Goal: Information Seeking & Learning: Learn about a topic

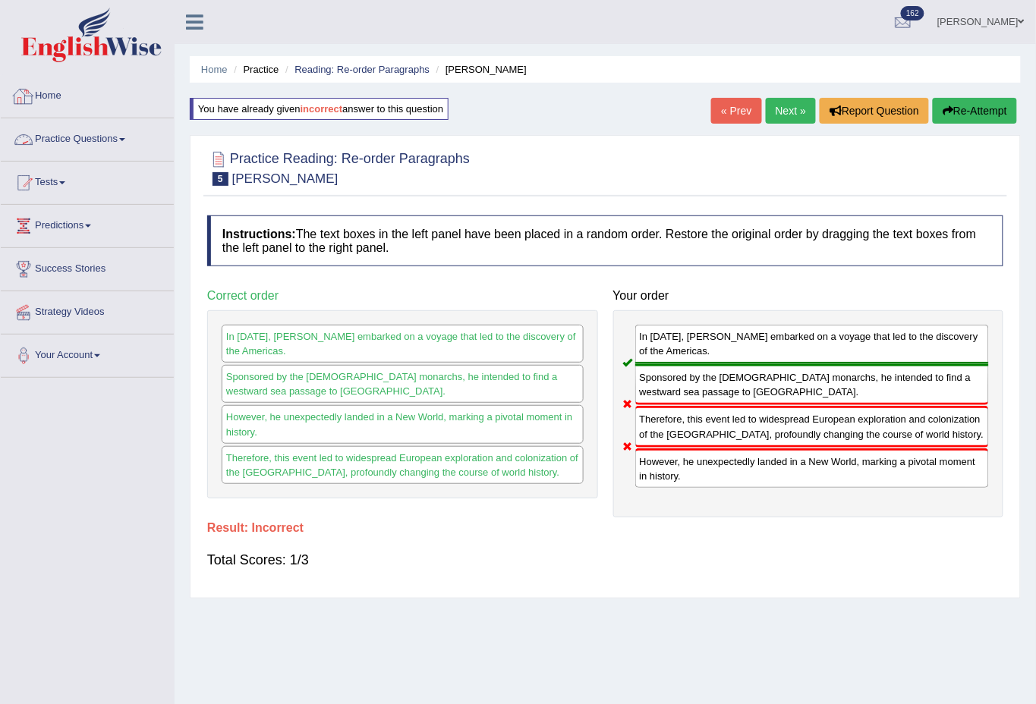
click at [82, 129] on link "Practice Questions" at bounding box center [87, 137] width 173 height 38
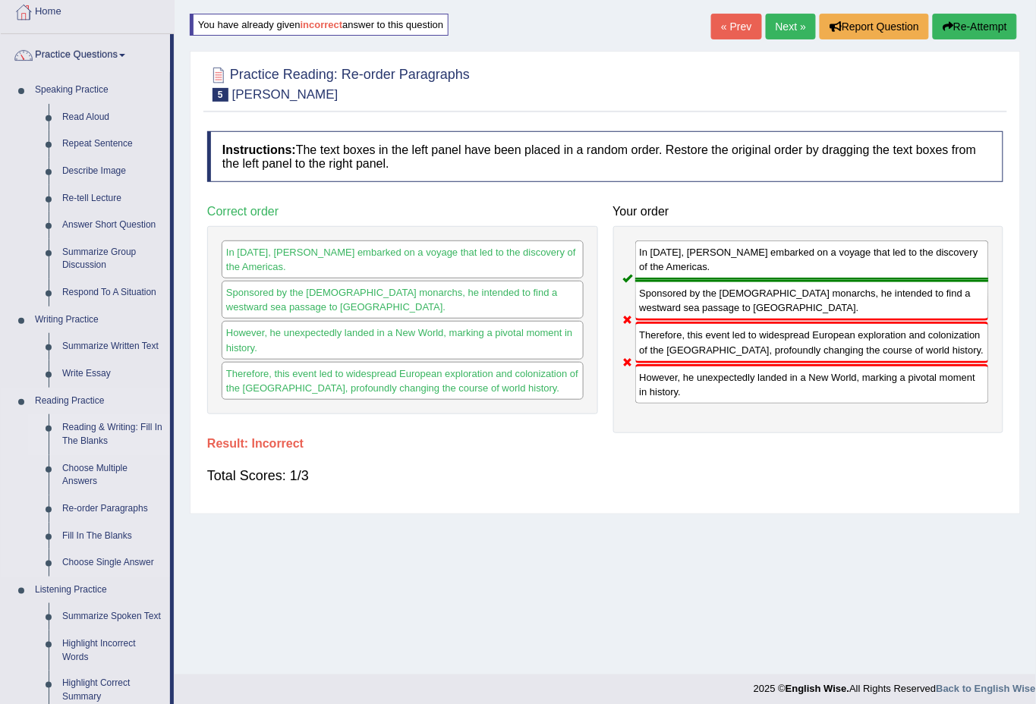
scroll to position [112, 0]
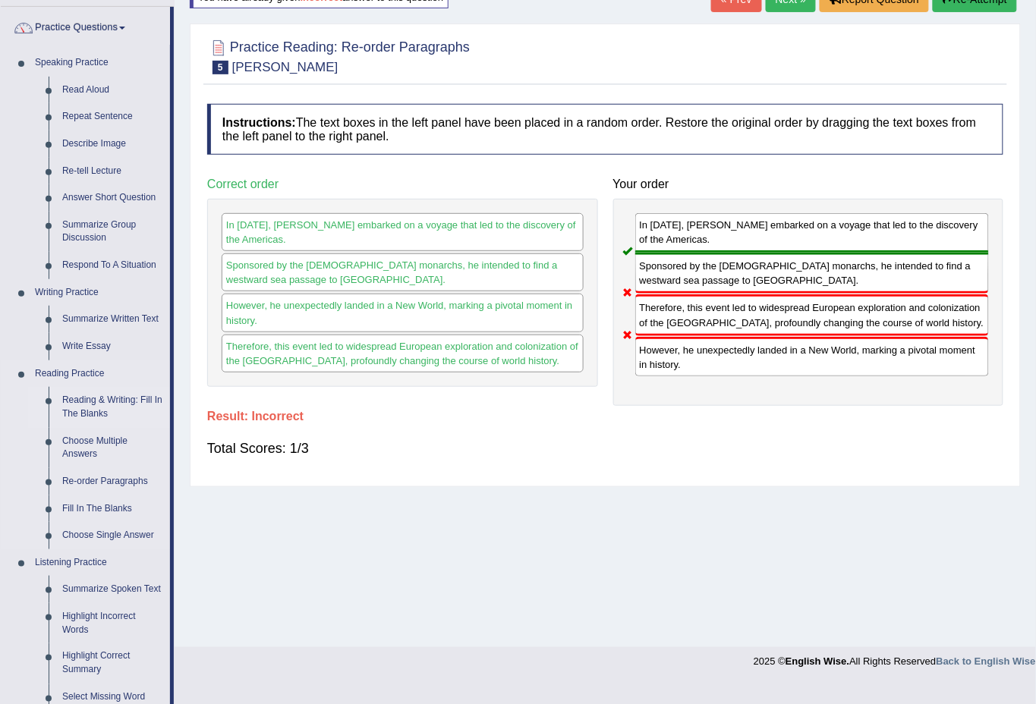
click at [93, 401] on link "Reading & Writing: Fill In The Blanks" at bounding box center [112, 407] width 115 height 40
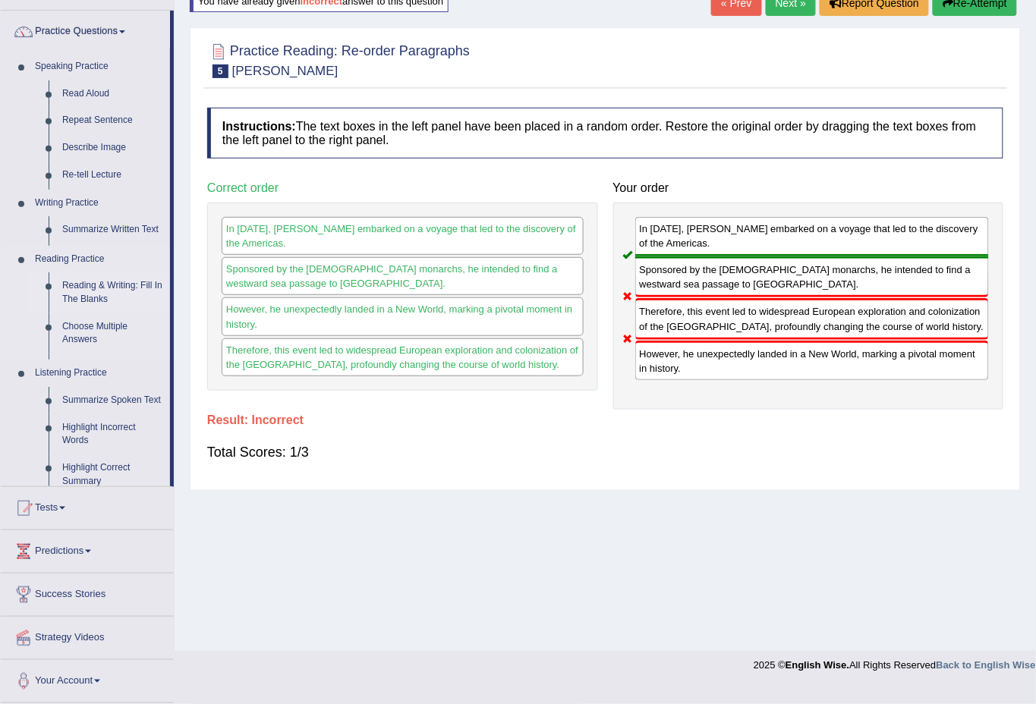
scroll to position [91, 0]
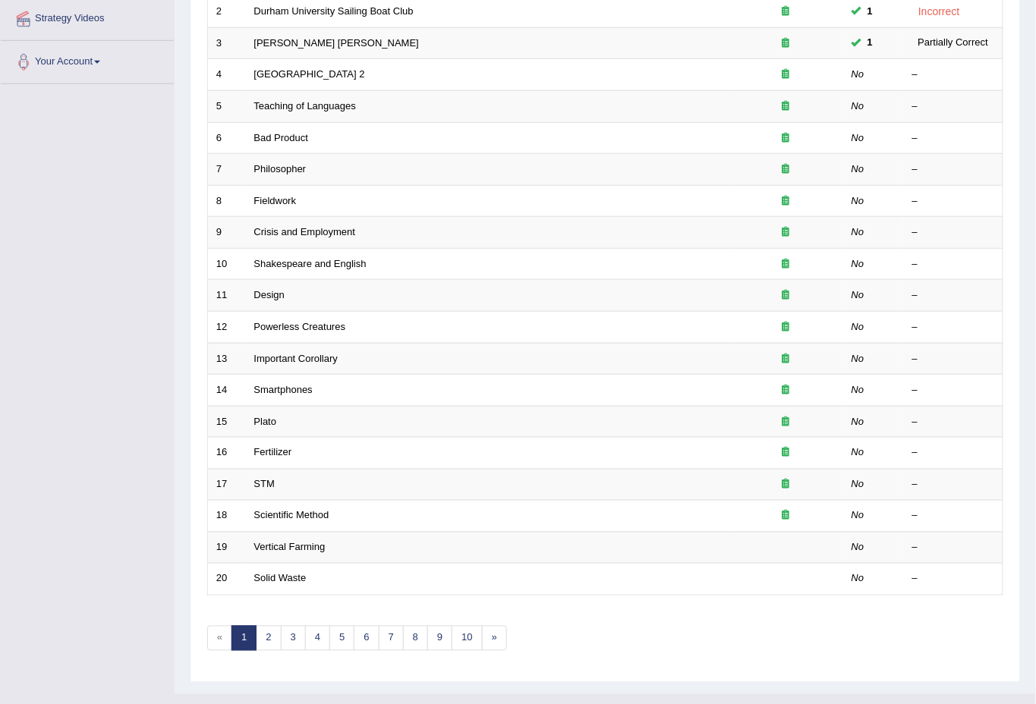
scroll to position [300, 0]
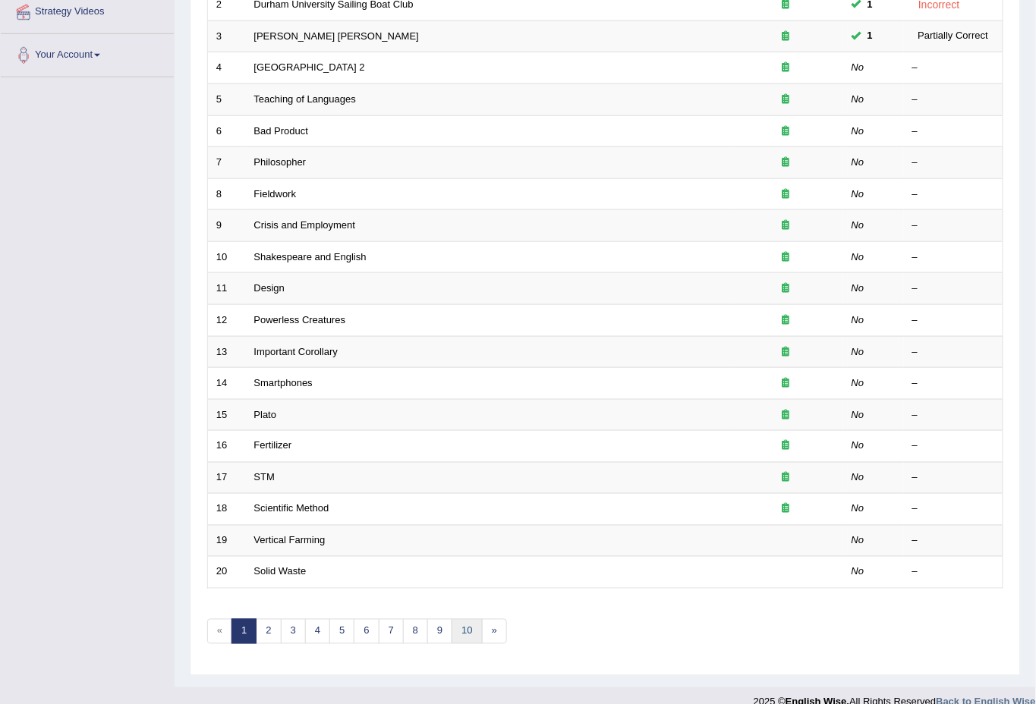
click at [476, 619] on link "10" at bounding box center [466, 631] width 30 height 25
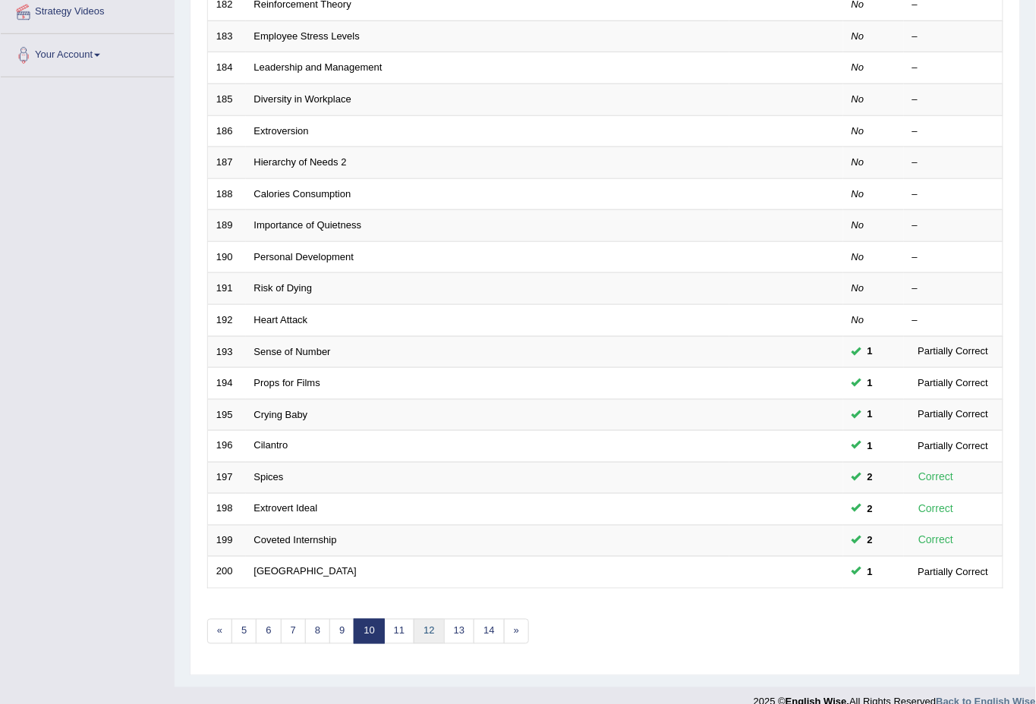
click at [428, 619] on link "12" at bounding box center [429, 631] width 30 height 25
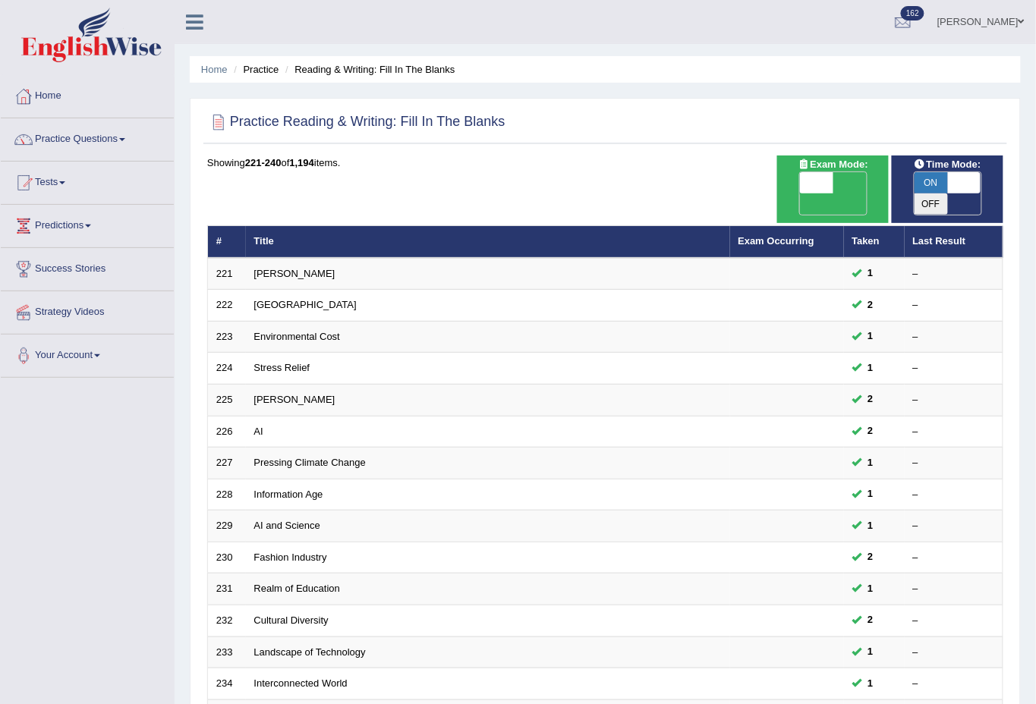
scroll to position [300, 0]
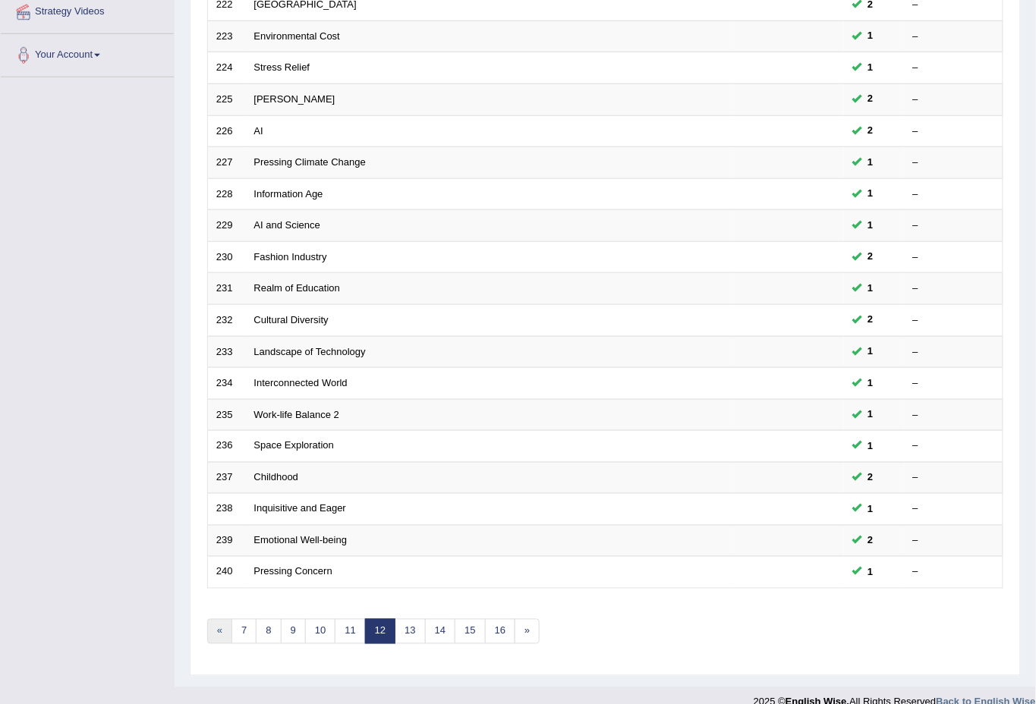
click at [225, 619] on link "«" at bounding box center [219, 631] width 25 height 25
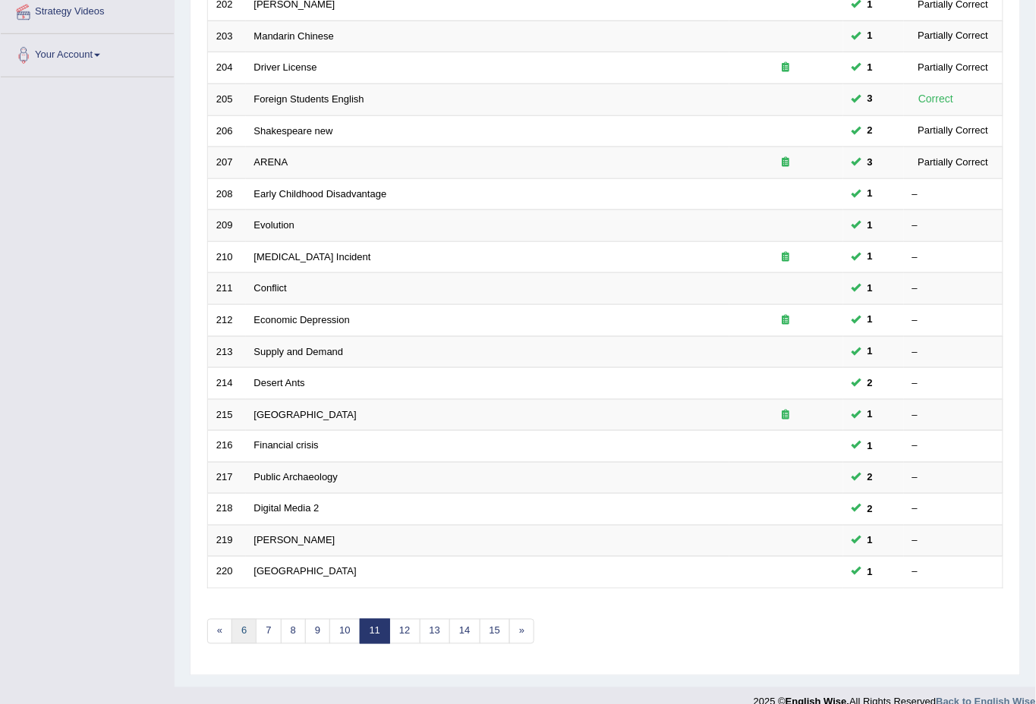
click at [246, 619] on link "6" at bounding box center [243, 631] width 25 height 25
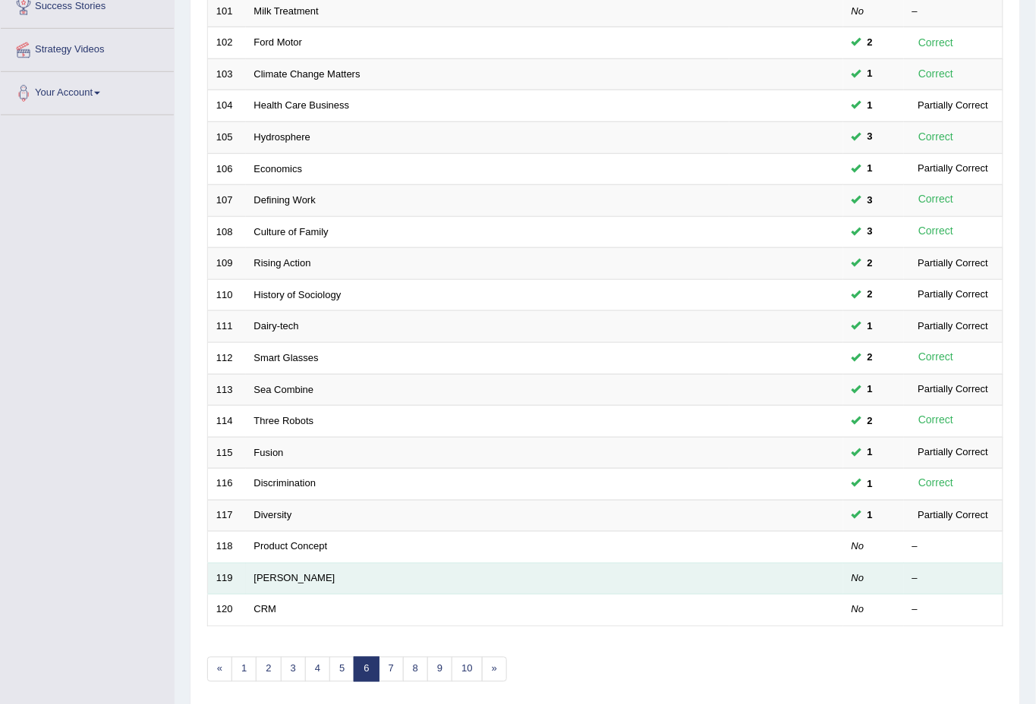
scroll to position [300, 0]
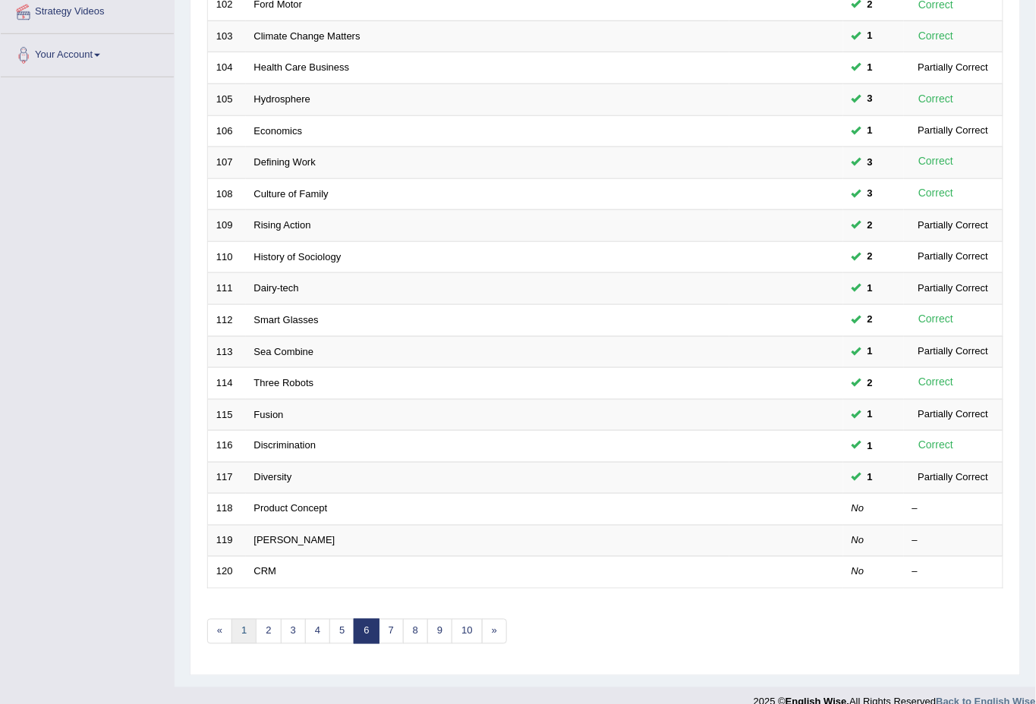
click at [246, 619] on link "1" at bounding box center [243, 631] width 25 height 25
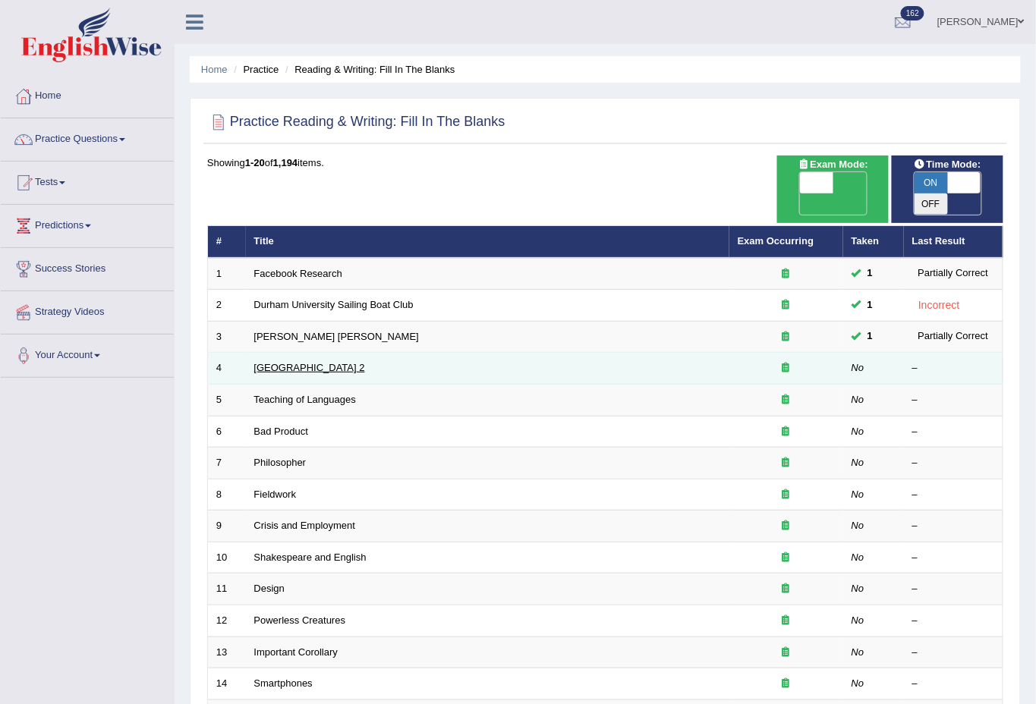
click at [331, 362] on link "[GEOGRAPHIC_DATA] 2" at bounding box center [309, 367] width 111 height 11
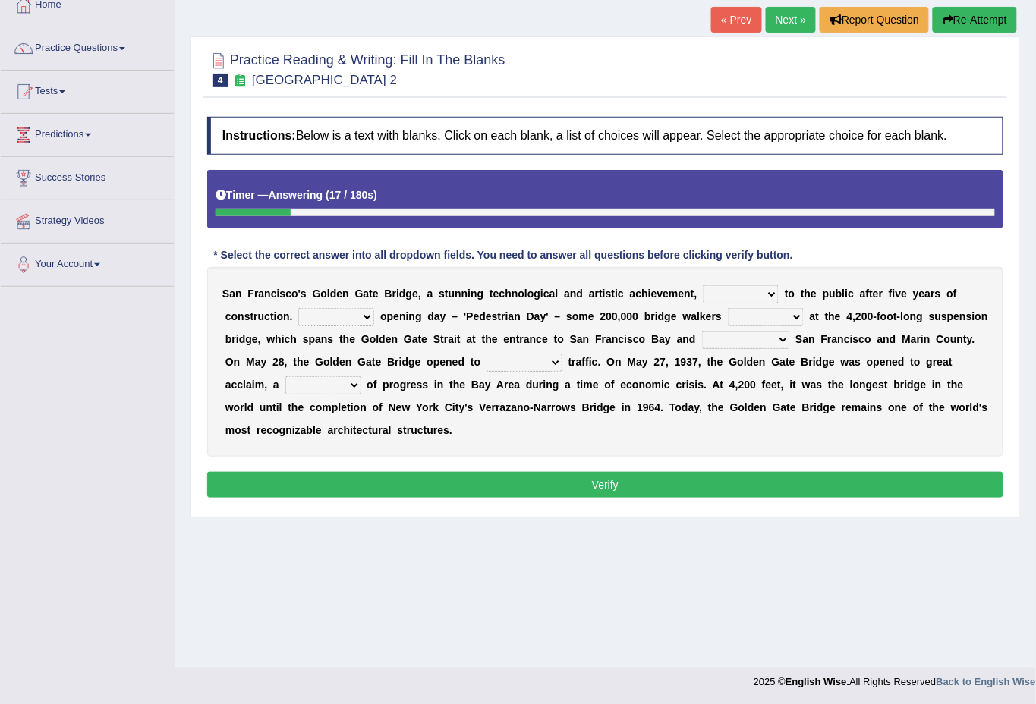
click at [767, 296] on select "opens closes appears equals" at bounding box center [741, 294] width 76 height 18
click at [300, 646] on div "Home Practice Reading & Writing: Fill In The Blanks Golden Gate Bridge 2 « Prev…" at bounding box center [605, 288] width 861 height 759
click at [764, 294] on select "opens closes appears equals" at bounding box center [741, 294] width 76 height 18
select select "opens"
click at [703, 285] on select "opens closes appears equals" at bounding box center [741, 294] width 76 height 18
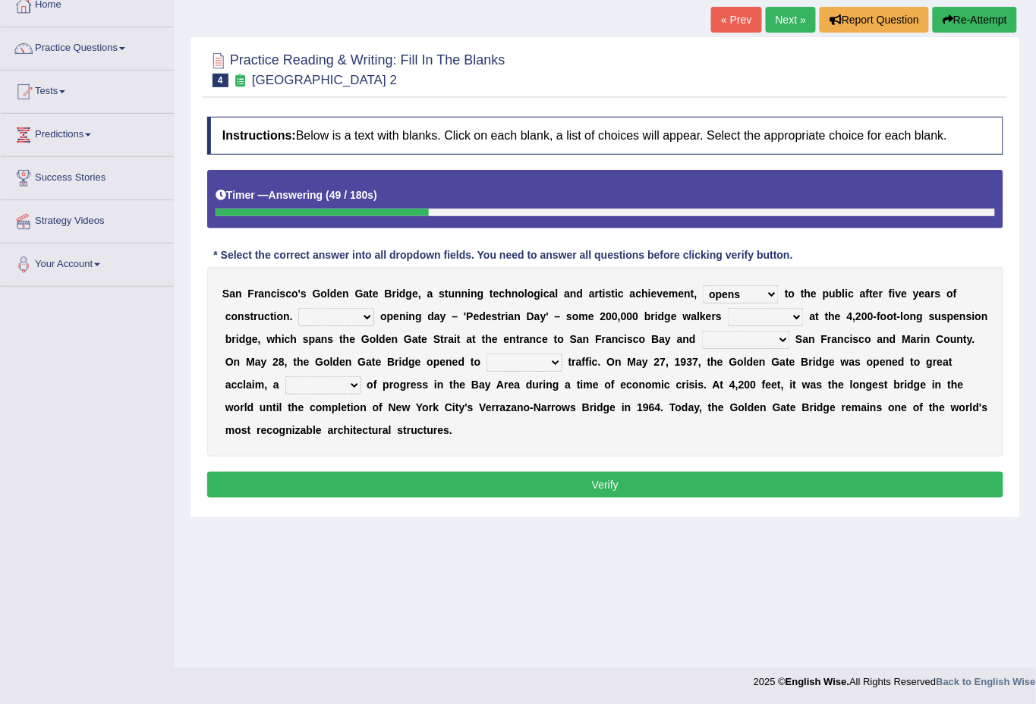
click at [365, 319] on select "On During Since When" at bounding box center [336, 317] width 76 height 18
select select "During"
click at [298, 308] on select "On During Since When" at bounding box center [336, 317] width 76 height 18
click at [792, 313] on select "stationed looked marveled laughed" at bounding box center [766, 317] width 76 height 18
select select "laughed"
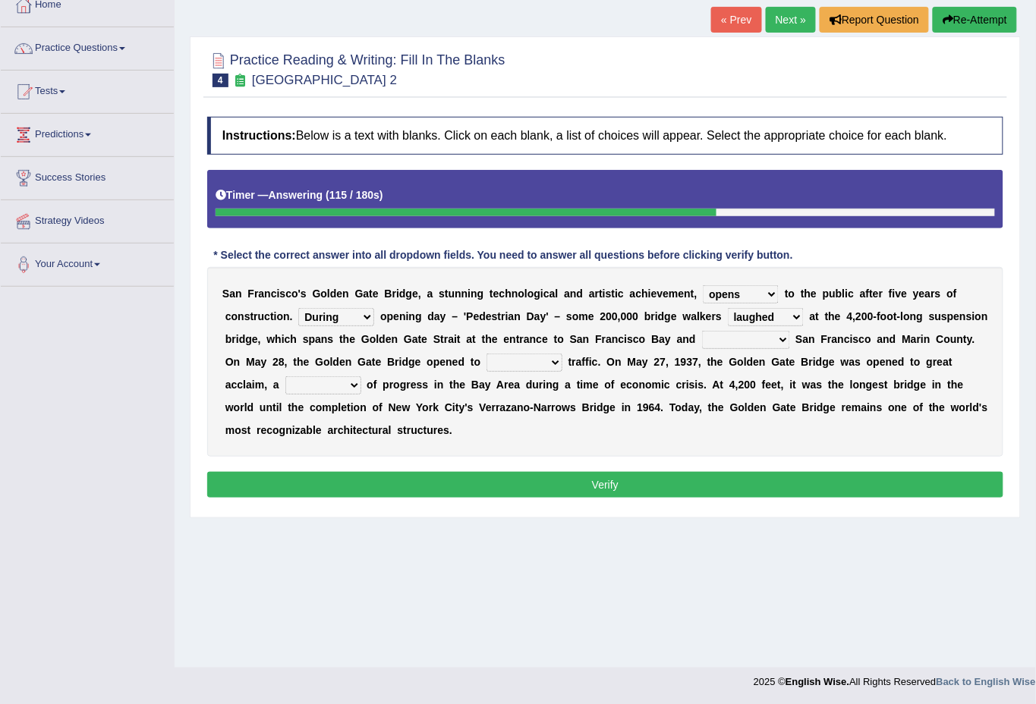
click at [728, 308] on select "stationed looked marveled laughed" at bounding box center [766, 317] width 76 height 18
click at [779, 338] on select "separates connects channels differentiates" at bounding box center [746, 340] width 88 height 18
click at [474, 517] on div "Practice Reading & Writing: Fill In The Blanks 4 Golden Gate Bridge 2 Instructi…" at bounding box center [605, 277] width 831 height 482
click at [553, 363] on select "aquatic vehicular airborne watertight" at bounding box center [524, 363] width 76 height 18
select select "vehicular"
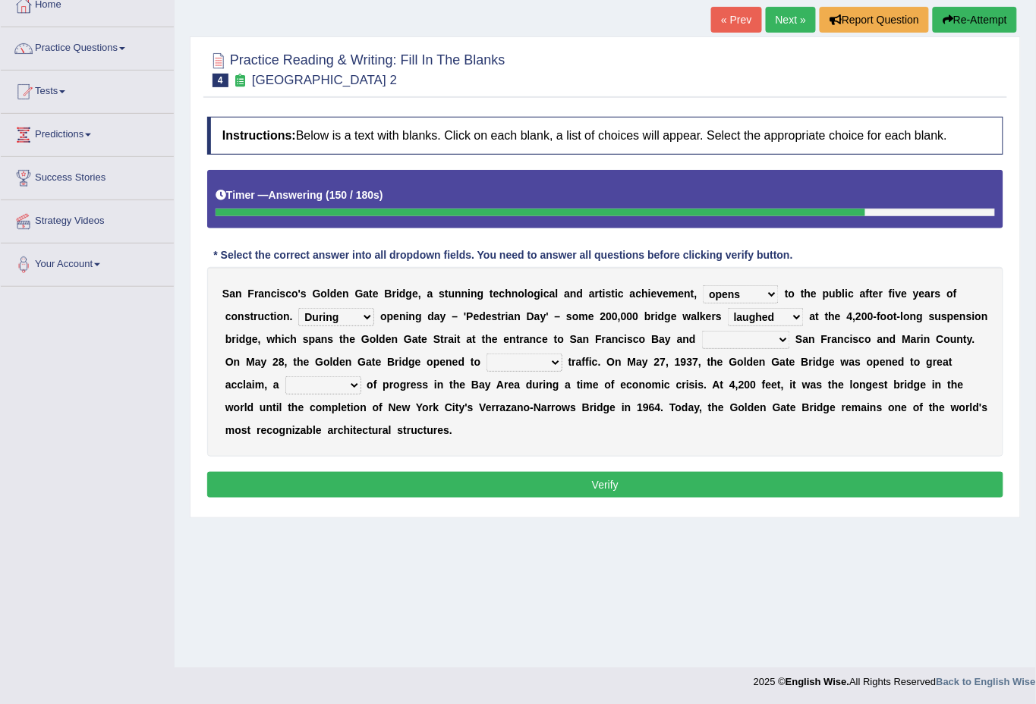
click at [486, 354] on select "aquatic vehicular airborne watertight" at bounding box center [524, 363] width 76 height 18
click at [348, 382] on select "denial symbol technique yield" at bounding box center [323, 385] width 76 height 18
select select "technique"
click at [285, 376] on select "denial symbol technique yield" at bounding box center [323, 385] width 76 height 18
click at [777, 340] on select "separates connects channels differentiates" at bounding box center [746, 340] width 88 height 18
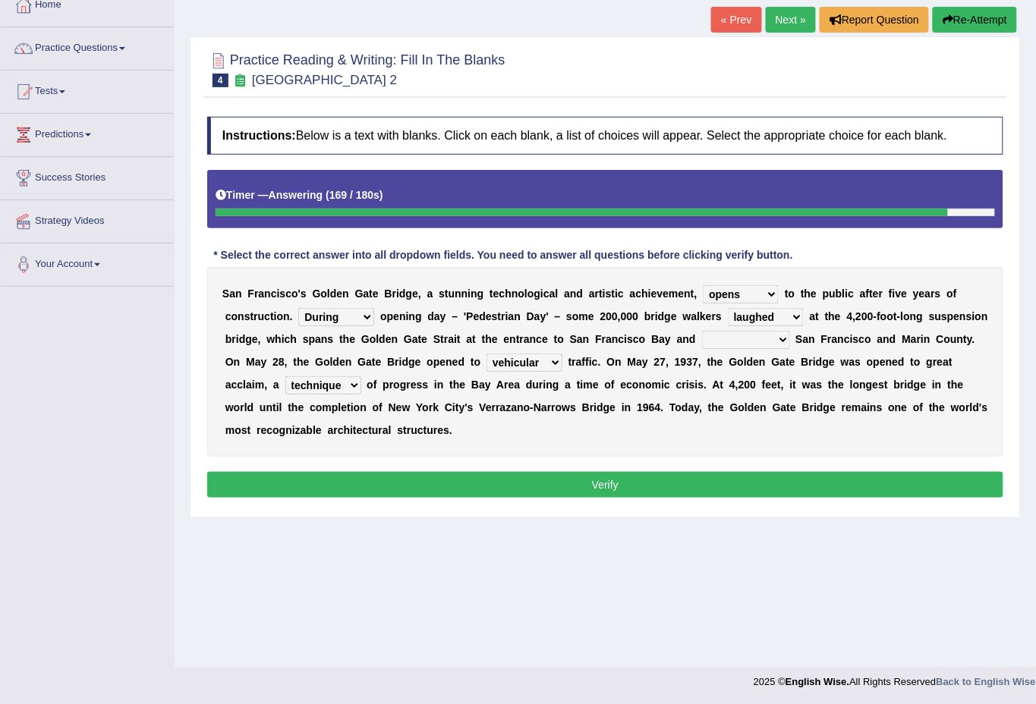
click at [702, 331] on select "separates connects channels differentiates" at bounding box center [746, 340] width 88 height 18
click at [788, 335] on select "separates connects channels differentiates" at bounding box center [746, 340] width 88 height 18
click at [702, 331] on select "separates connects channels differentiates" at bounding box center [746, 340] width 88 height 18
click at [782, 337] on select "separates connects channels differentiates" at bounding box center [746, 340] width 88 height 18
select select "connects"
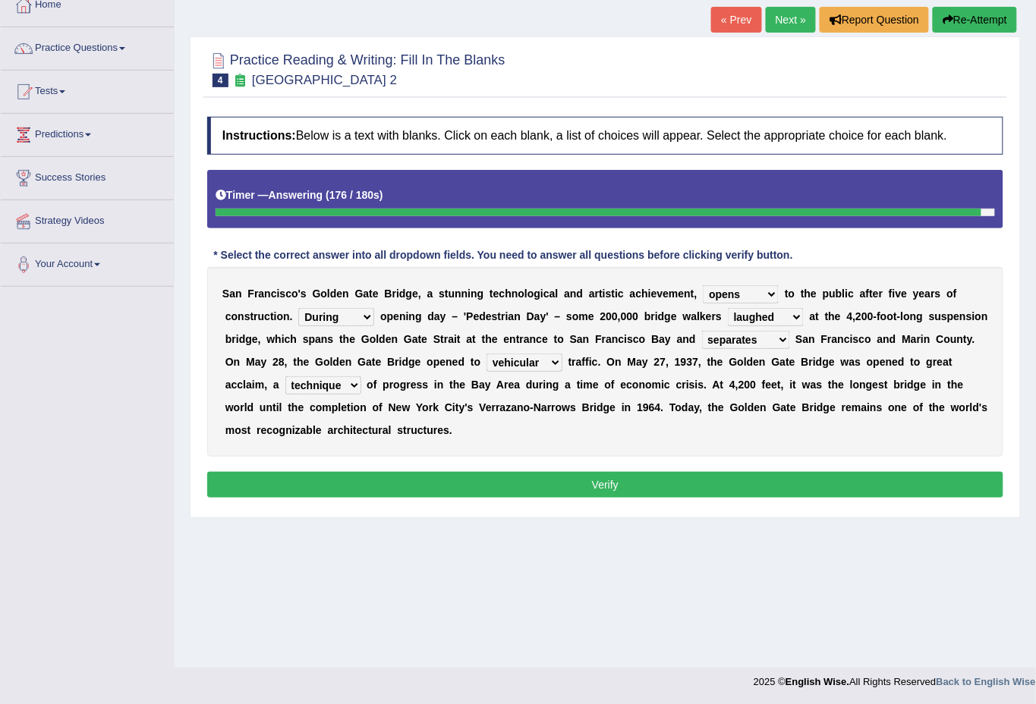
click at [702, 331] on select "separates connects channels differentiates" at bounding box center [746, 340] width 88 height 18
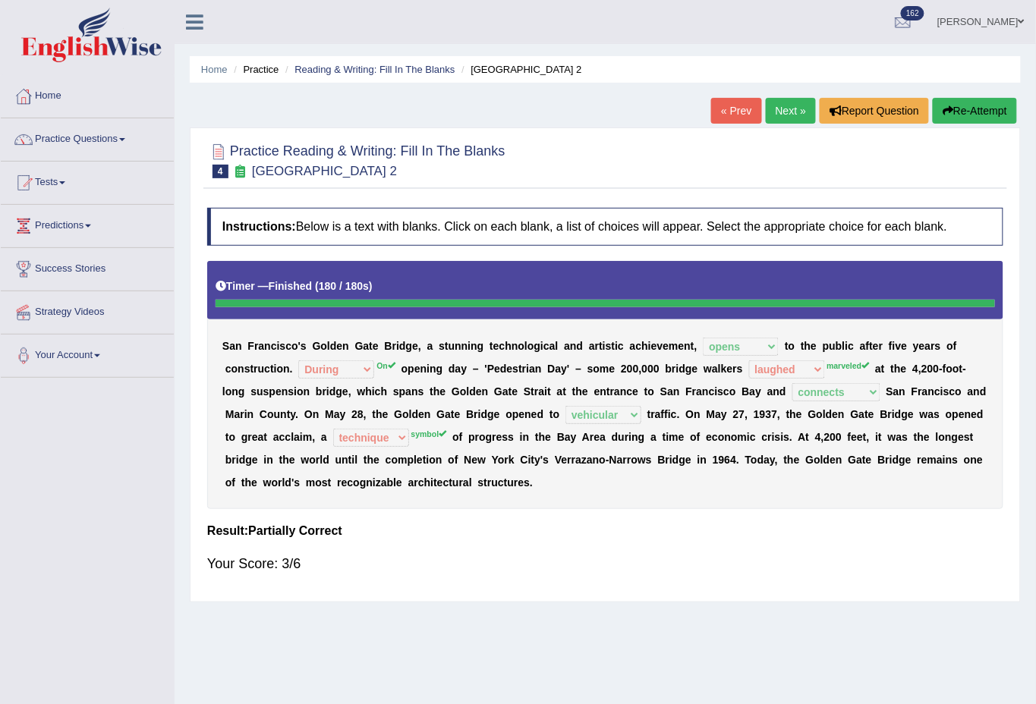
click at [984, 22] on link "[PERSON_NAME]" at bounding box center [981, 19] width 110 height 39
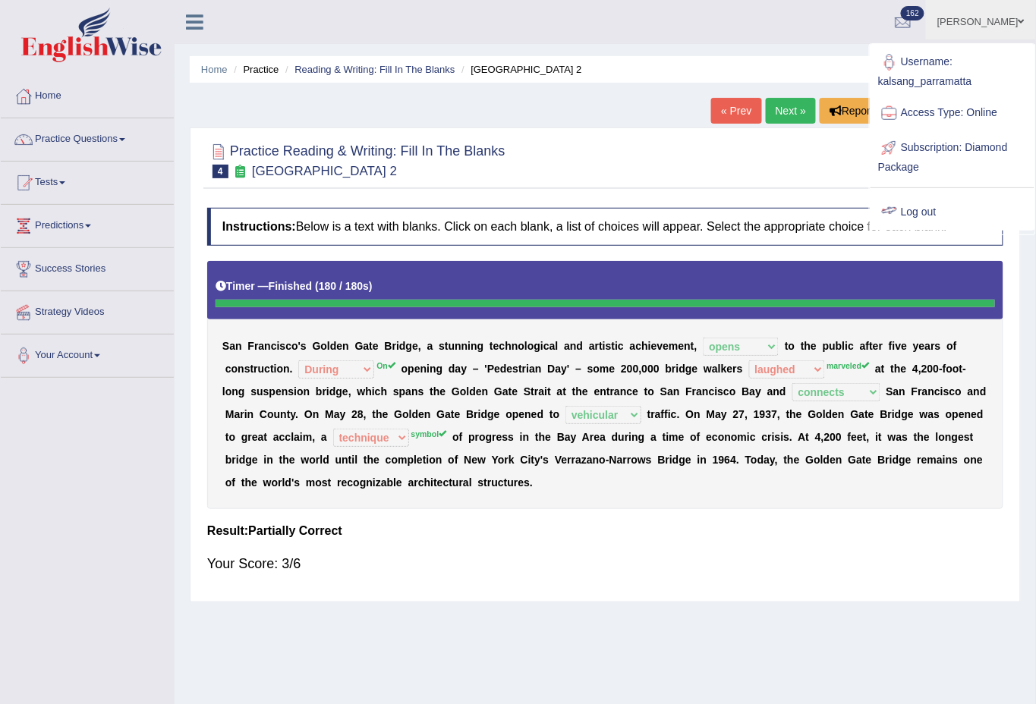
click at [625, 150] on div at bounding box center [605, 160] width 796 height 46
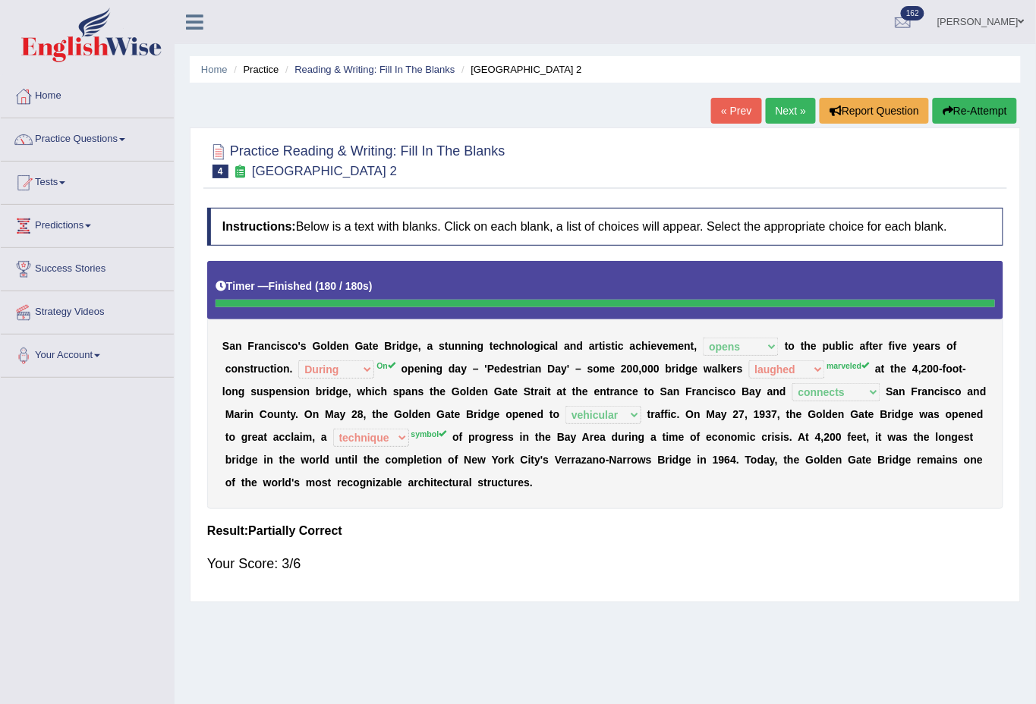
click at [791, 108] on link "Next »" at bounding box center [791, 111] width 50 height 26
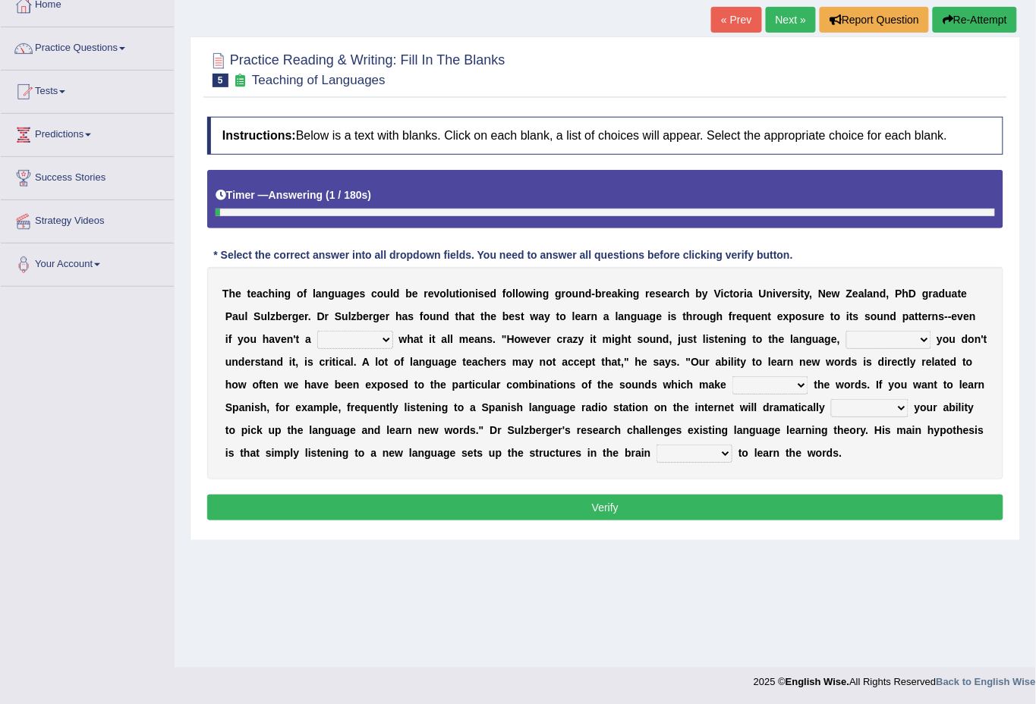
scroll to position [91, 0]
click at [373, 337] on select "dew claw clue due" at bounding box center [355, 340] width 76 height 18
select select "clue"
click at [317, 331] on select "dew claw clue due" at bounding box center [355, 340] width 76 height 18
click at [903, 341] on select "but also all together even though if so" at bounding box center [888, 340] width 85 height 18
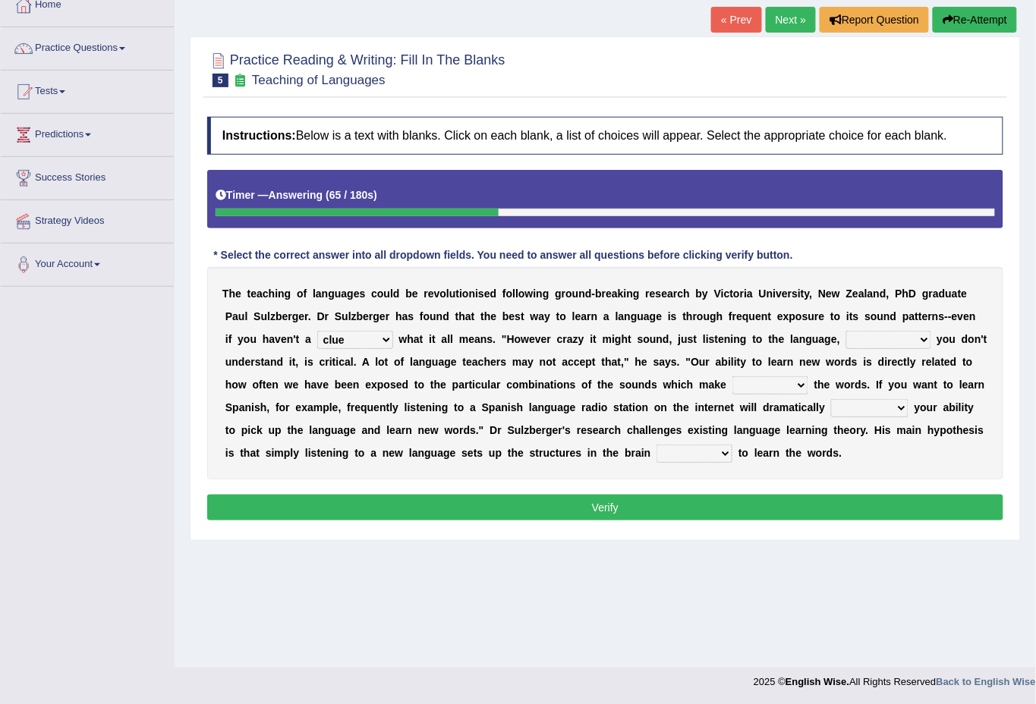
select select "even though"
click at [846, 331] on select "but also all together even though if so" at bounding box center [888, 340] width 85 height 18
click at [796, 388] on select "down up of on" at bounding box center [770, 385] width 76 height 18
select select "up"
click at [732, 376] on select "down up of on" at bounding box center [770, 385] width 76 height 18
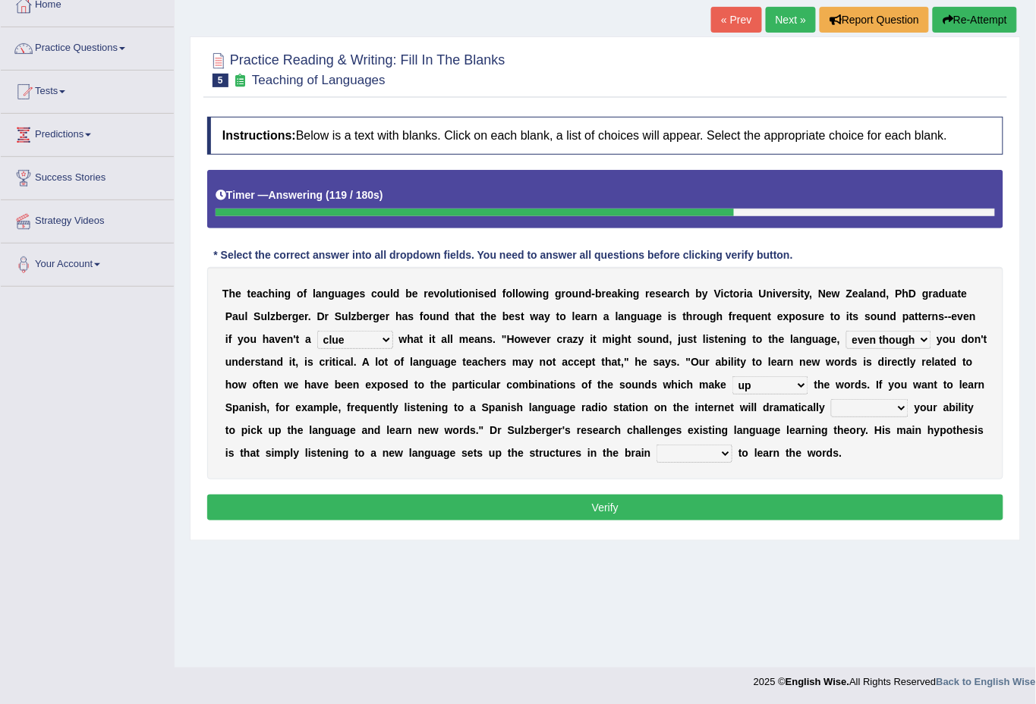
click at [898, 405] on select "evaluate exaggerate describe boost" at bounding box center [869, 408] width 77 height 18
click at [555, 631] on div "Home Practice Reading & Writing: Fill In The Blanks Teaching of Languages « Pre…" at bounding box center [605, 288] width 861 height 759
click at [898, 407] on select "evaluate exaggerate describe boost" at bounding box center [869, 408] width 77 height 18
select select "describe"
click at [831, 399] on select "evaluate exaggerate describe boost" at bounding box center [869, 408] width 77 height 18
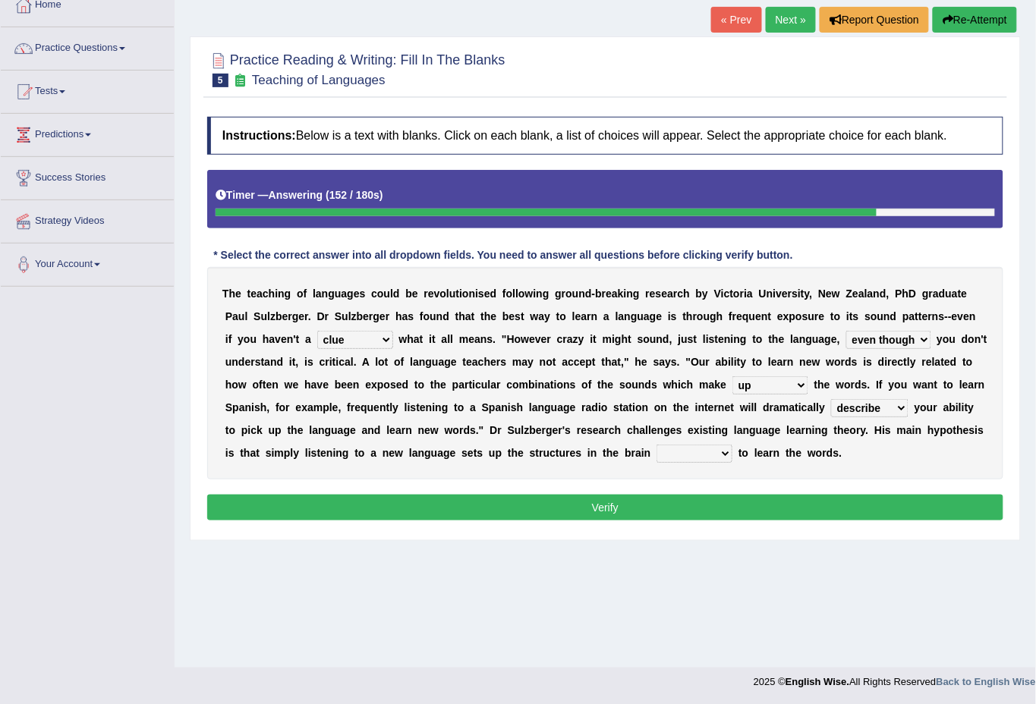
click at [724, 451] on select "requiring required directed to require" at bounding box center [694, 454] width 76 height 18
click at [656, 445] on select "requiring required directed to require" at bounding box center [694, 454] width 76 height 18
click at [722, 452] on select "requiring required directed to require" at bounding box center [694, 454] width 76 height 18
click at [656, 445] on select "requiring required directed to require" at bounding box center [694, 454] width 76 height 18
click at [721, 455] on select "requiring required directed to require" at bounding box center [694, 454] width 76 height 18
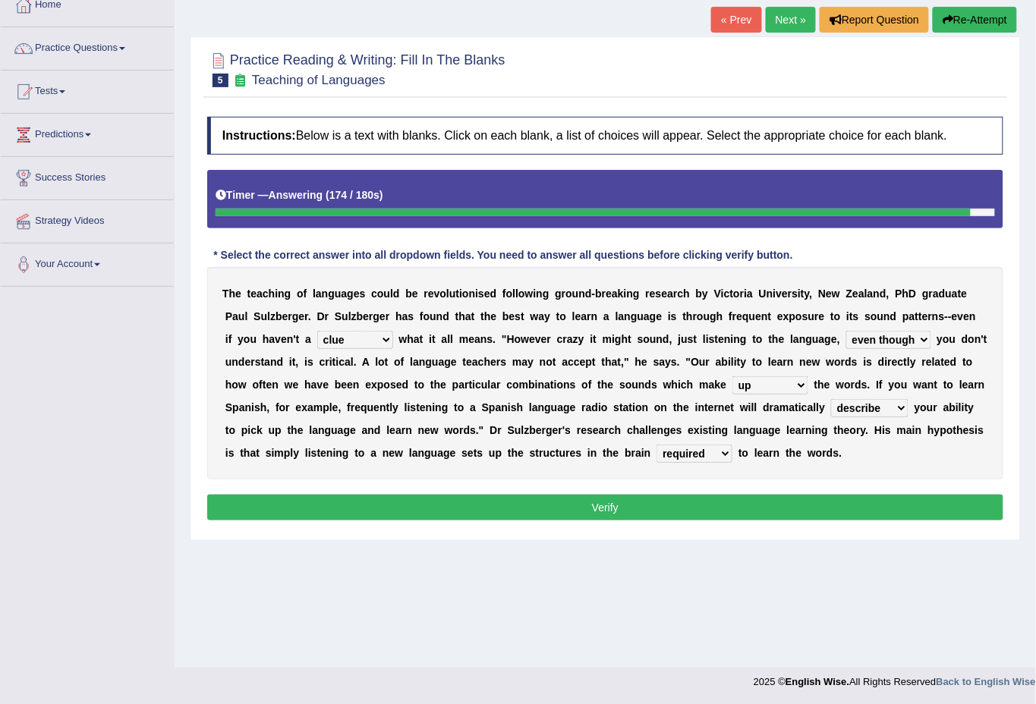
click at [656, 445] on select "requiring required directed to require" at bounding box center [694, 454] width 76 height 18
click at [722, 455] on select "requiring required directed to require" at bounding box center [694, 454] width 76 height 18
select select "requiring"
click at [656, 445] on select "requiring required directed to require" at bounding box center [694, 454] width 76 height 18
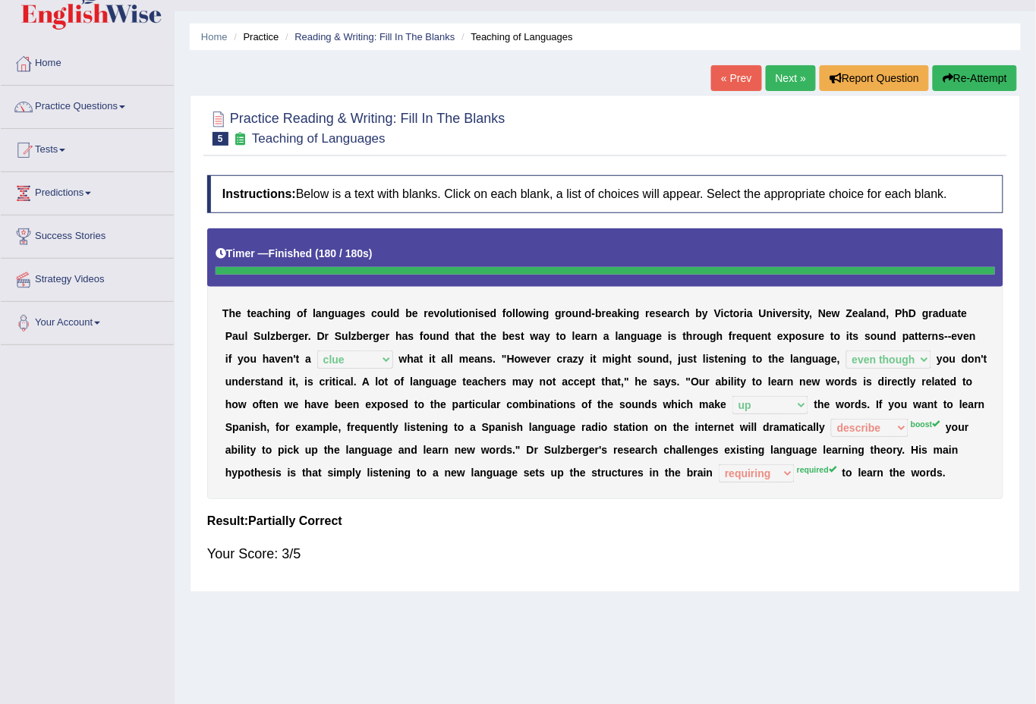
scroll to position [0, 0]
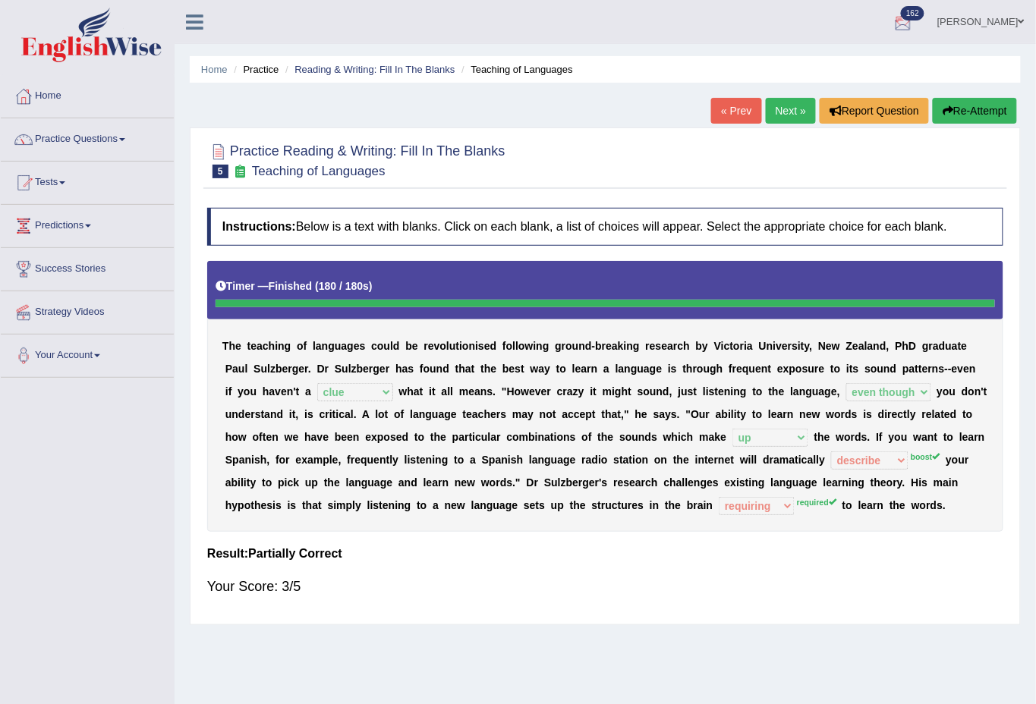
click at [783, 115] on link "Next »" at bounding box center [791, 111] width 50 height 26
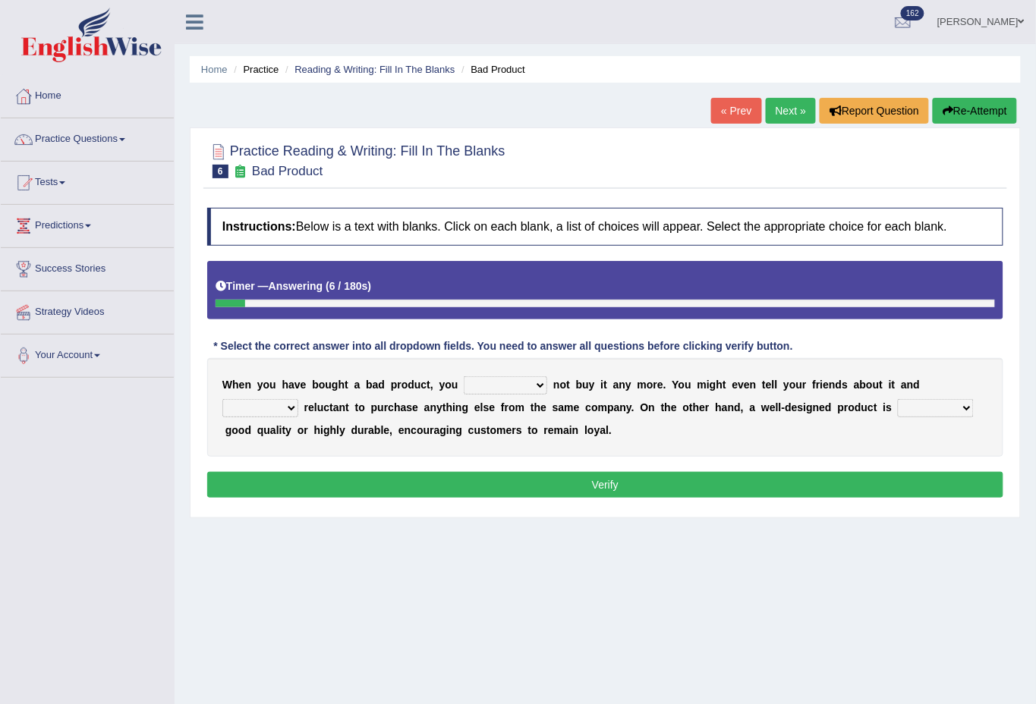
click at [537, 385] on select "would have should have should" at bounding box center [505, 385] width 83 height 18
select select "would"
click at [464, 376] on select "would have should have should" at bounding box center [505, 385] width 83 height 18
click at [292, 411] on select "is are be being" at bounding box center [260, 408] width 76 height 18
select select "are"
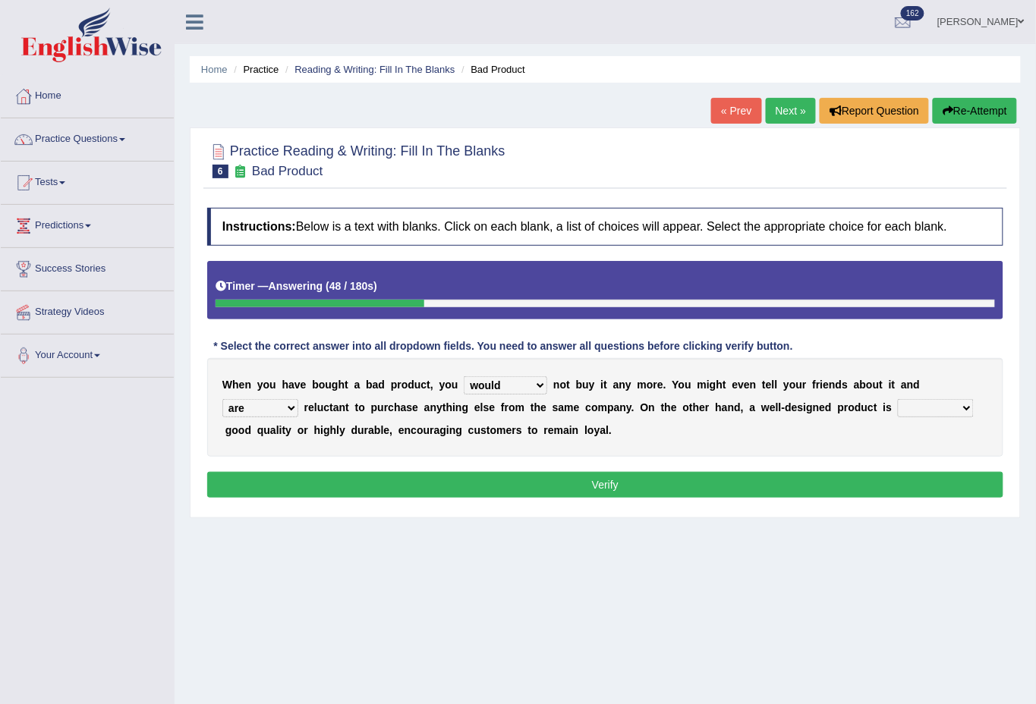
click at [222, 399] on select "is are be being" at bounding box center [260, 408] width 76 height 18
click at [952, 406] on select "both also neither either" at bounding box center [936, 408] width 76 height 18
select select "either"
click at [898, 399] on select "both also neither either" at bounding box center [936, 408] width 76 height 18
click at [612, 483] on button "Verify" at bounding box center [605, 485] width 796 height 26
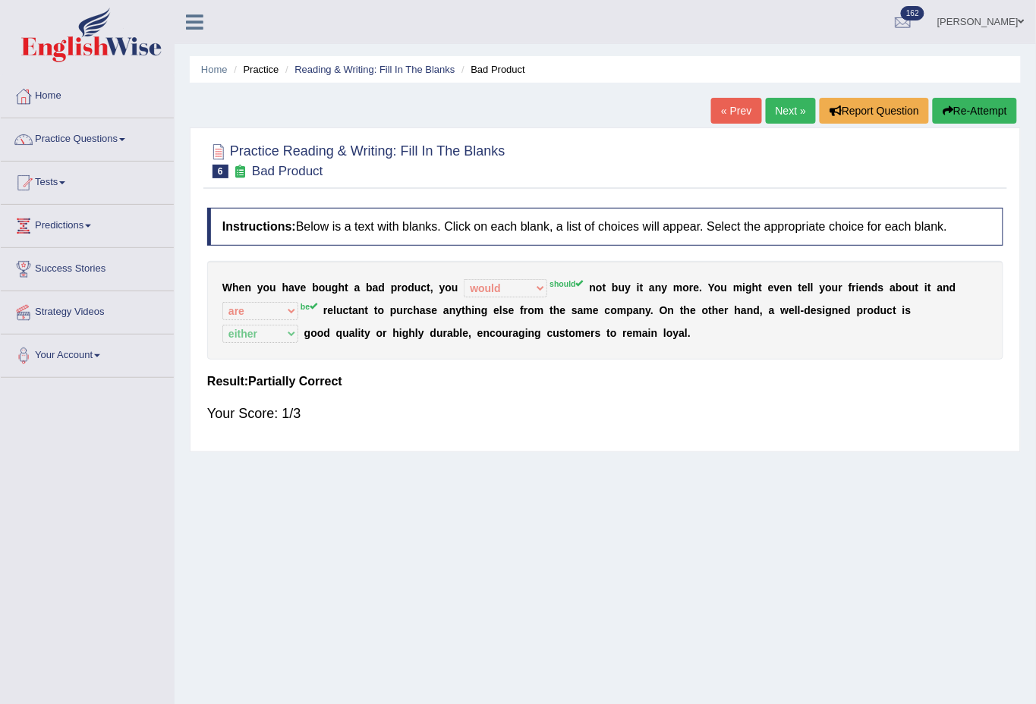
click at [782, 112] on link "Next »" at bounding box center [791, 111] width 50 height 26
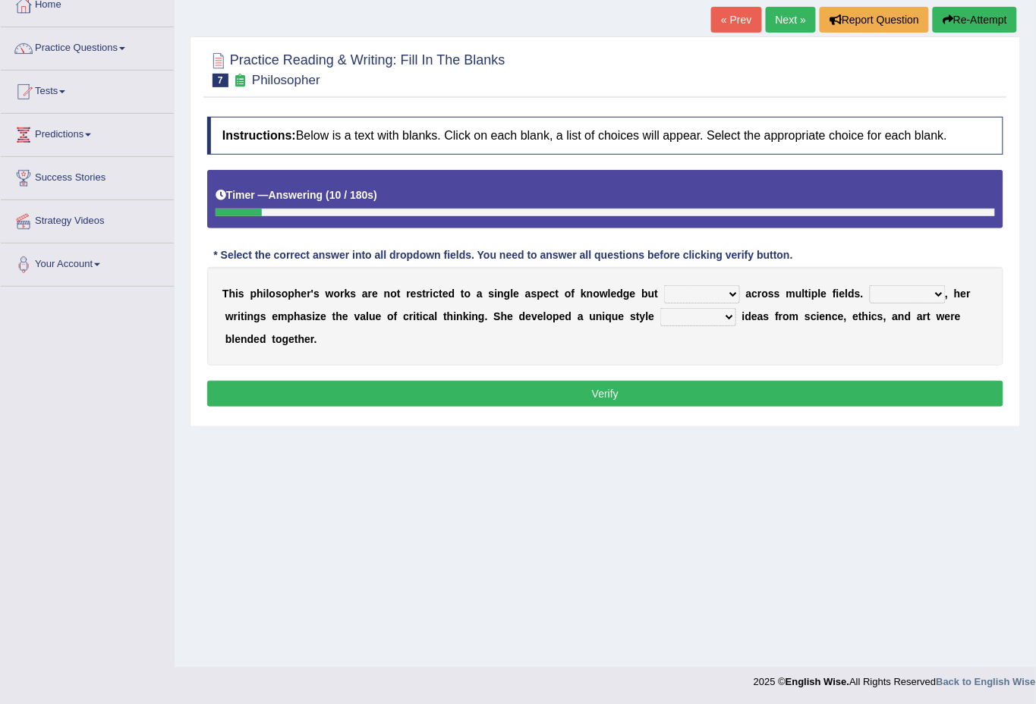
click at [732, 293] on select "constrain contain assemble extend" at bounding box center [702, 294] width 76 height 18
select select "assemble"
click at [664, 285] on select "constrain contain assemble extend" at bounding box center [702, 294] width 76 height 18
click at [939, 291] on select "Rather So Moreover Likely" at bounding box center [908, 294] width 76 height 18
select select "Moreover"
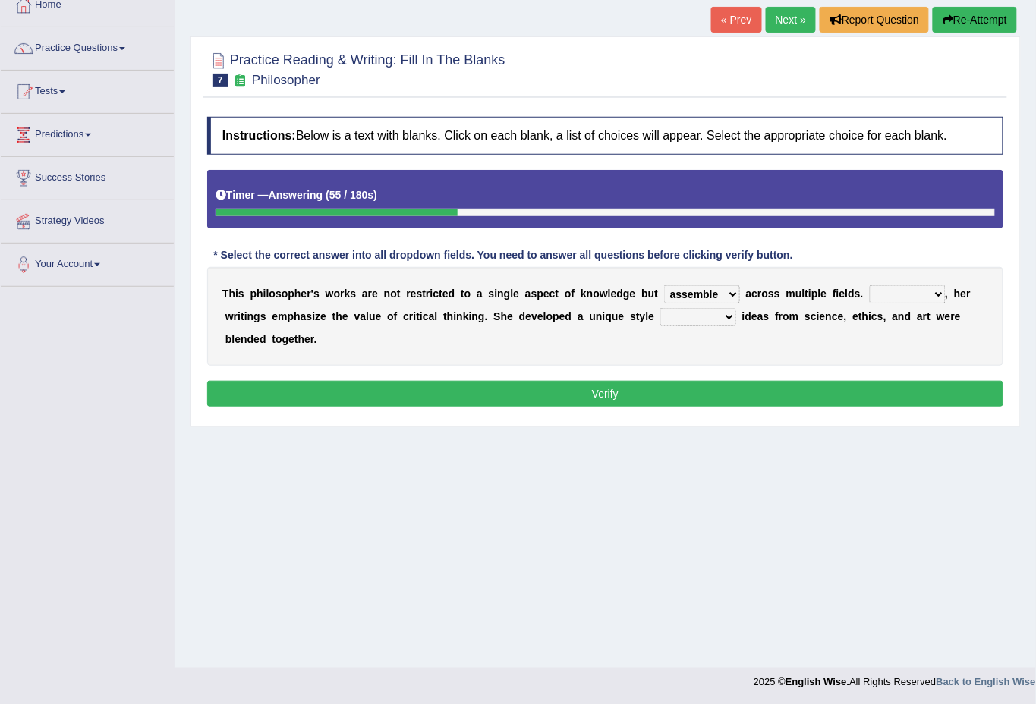
click at [870, 285] on select "Rather So Moreover Likely" at bounding box center [908, 294] width 76 height 18
click at [722, 314] on select "in that that which in which" at bounding box center [698, 317] width 76 height 18
select select "in which"
click at [660, 308] on select "in that that which in which" at bounding box center [698, 317] width 76 height 18
click at [730, 294] on select "constrain contain assemble extend" at bounding box center [702, 294] width 76 height 18
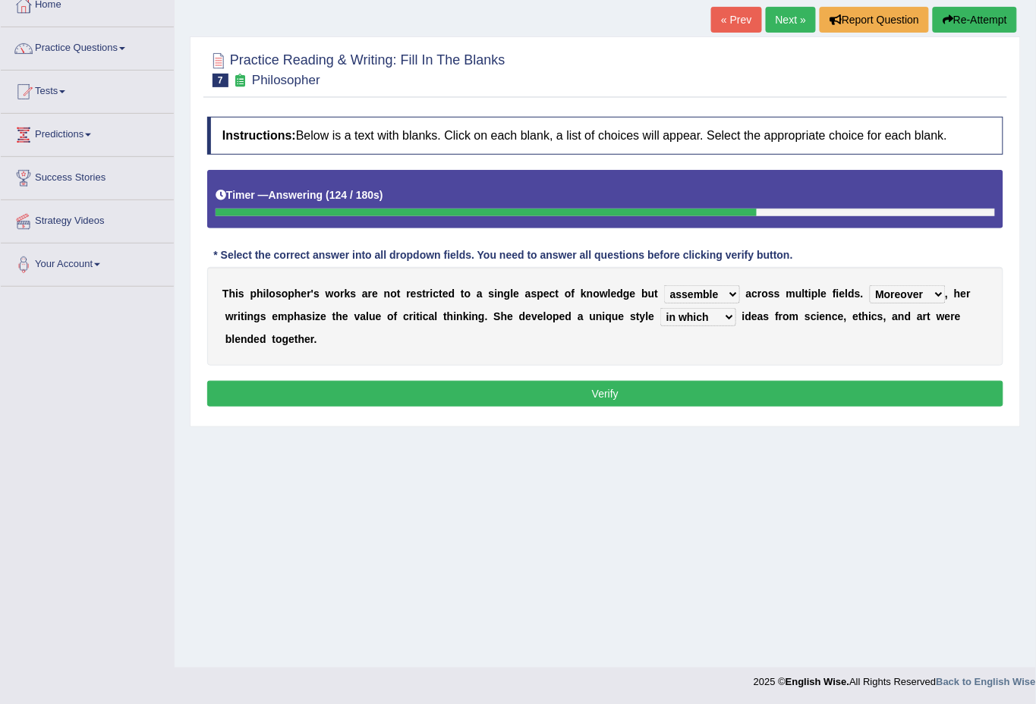
select select "extend"
click at [664, 285] on select "constrain contain assemble extend" at bounding box center [702, 294] width 76 height 18
click at [610, 399] on button "Verify" at bounding box center [605, 394] width 796 height 26
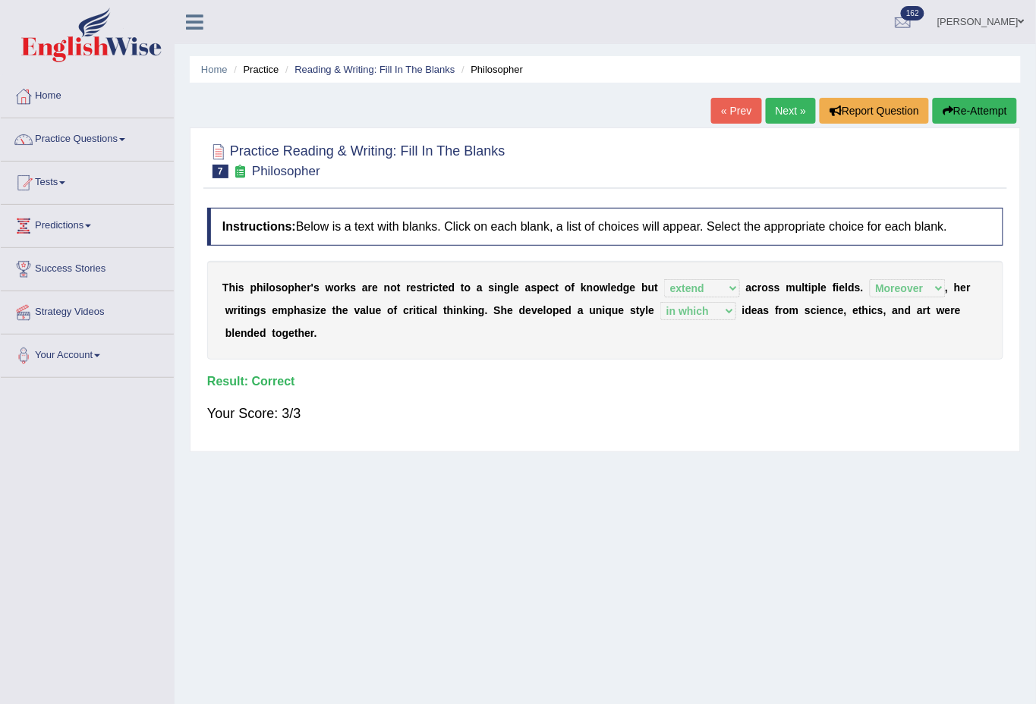
click at [783, 98] on link "Next »" at bounding box center [791, 111] width 50 height 26
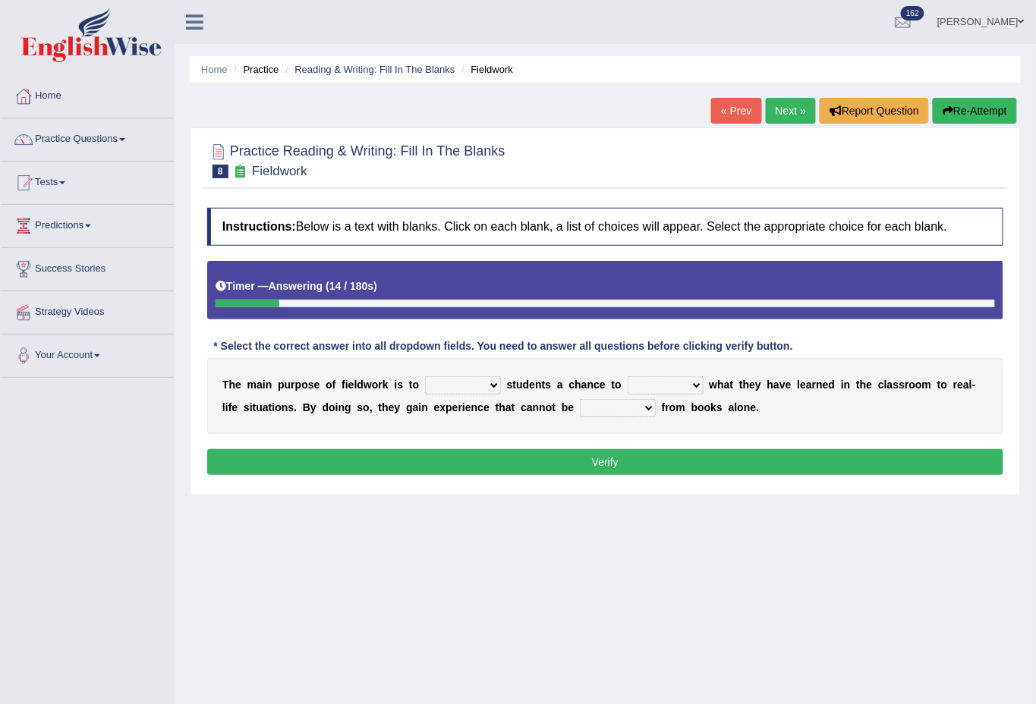
click at [494, 385] on select "resemble stow rave offer" at bounding box center [463, 385] width 76 height 18
select select "offer"
click at [425, 376] on select "resemble stow rave offer" at bounding box center [463, 385] width 76 height 18
click at [695, 382] on select "compare align apply dismount" at bounding box center [666, 385] width 76 height 18
select select "compare"
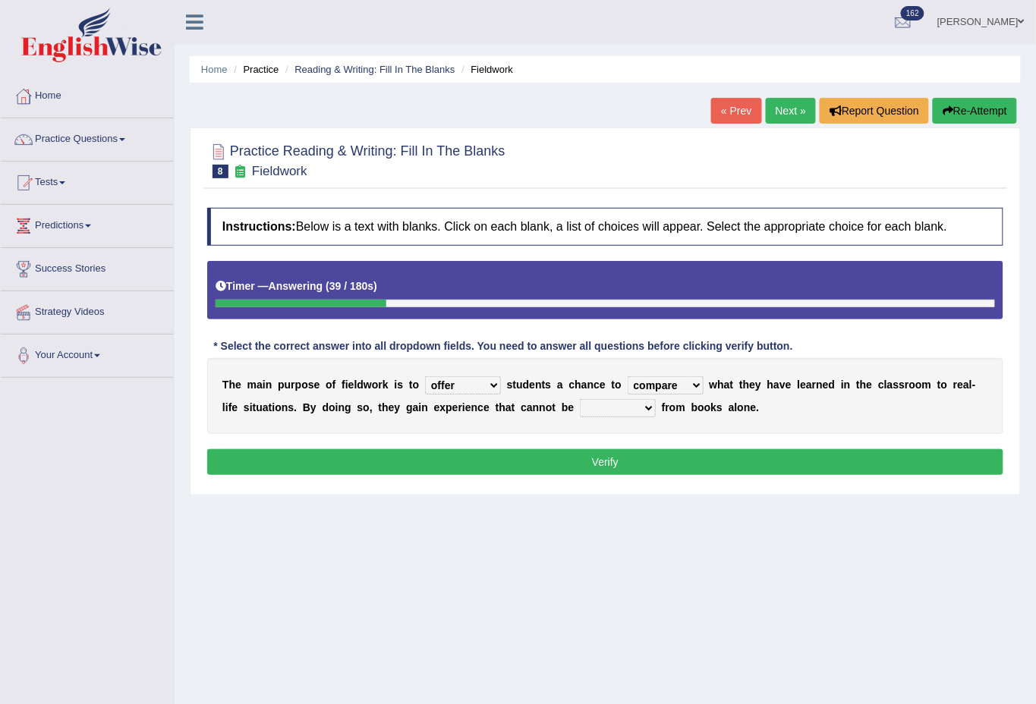
click at [628, 376] on select "compare align apply dismount" at bounding box center [666, 385] width 76 height 18
click at [648, 407] on select "originated prepared obtained touted" at bounding box center [618, 408] width 76 height 18
select select "obtained"
click at [580, 399] on select "originated prepared obtained touted" at bounding box center [618, 408] width 76 height 18
click at [608, 470] on button "Verify" at bounding box center [605, 462] width 796 height 26
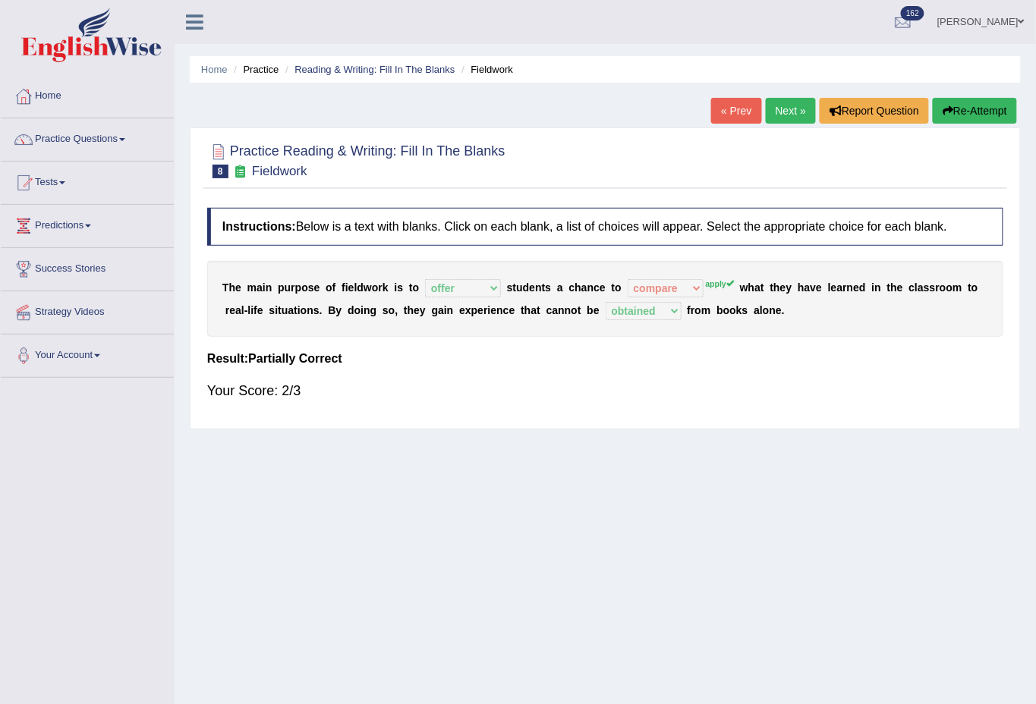
click at [784, 105] on link "Next »" at bounding box center [791, 111] width 50 height 26
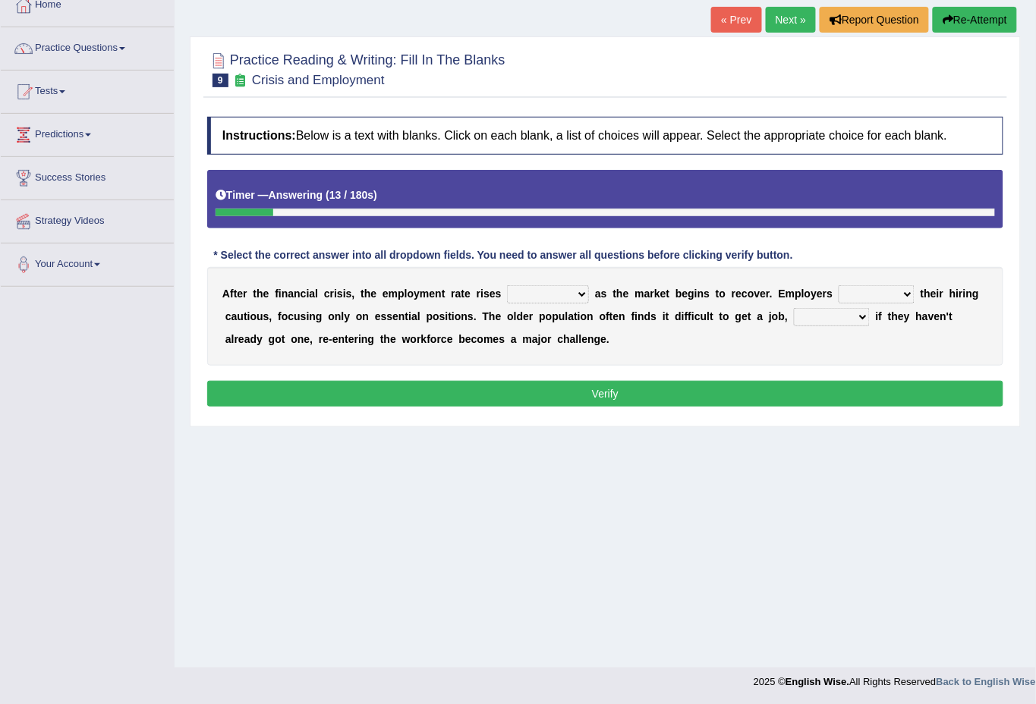
click at [580, 295] on select "normally conversely strenuously sharply" at bounding box center [548, 294] width 82 height 18
select select "sharply"
click at [507, 285] on select "normally conversely strenuously sharply" at bounding box center [548, 294] width 82 height 18
click at [896, 294] on select "keeping kept keep are kept" at bounding box center [876, 294] width 76 height 18
select select "are kept"
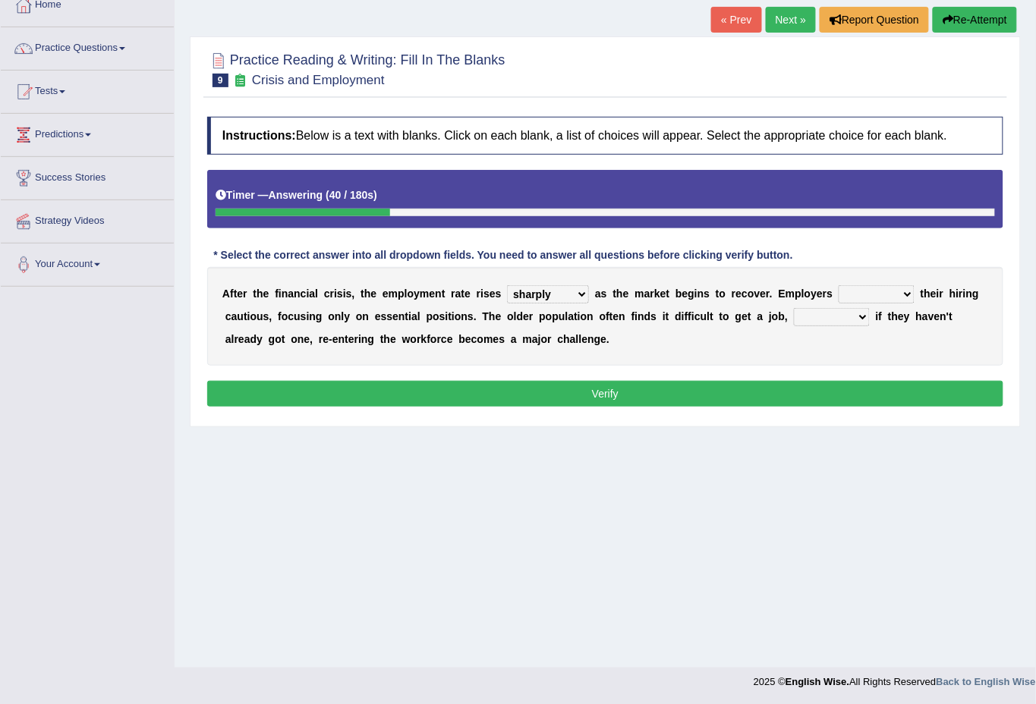
click at [838, 285] on select "keeping kept keep are kept" at bounding box center [876, 294] width 76 height 18
click at [861, 316] on select "although while then because" at bounding box center [832, 317] width 76 height 18
select select "although"
click at [794, 308] on select "although while then because" at bounding box center [832, 317] width 76 height 18
click at [599, 394] on button "Verify" at bounding box center [605, 394] width 796 height 26
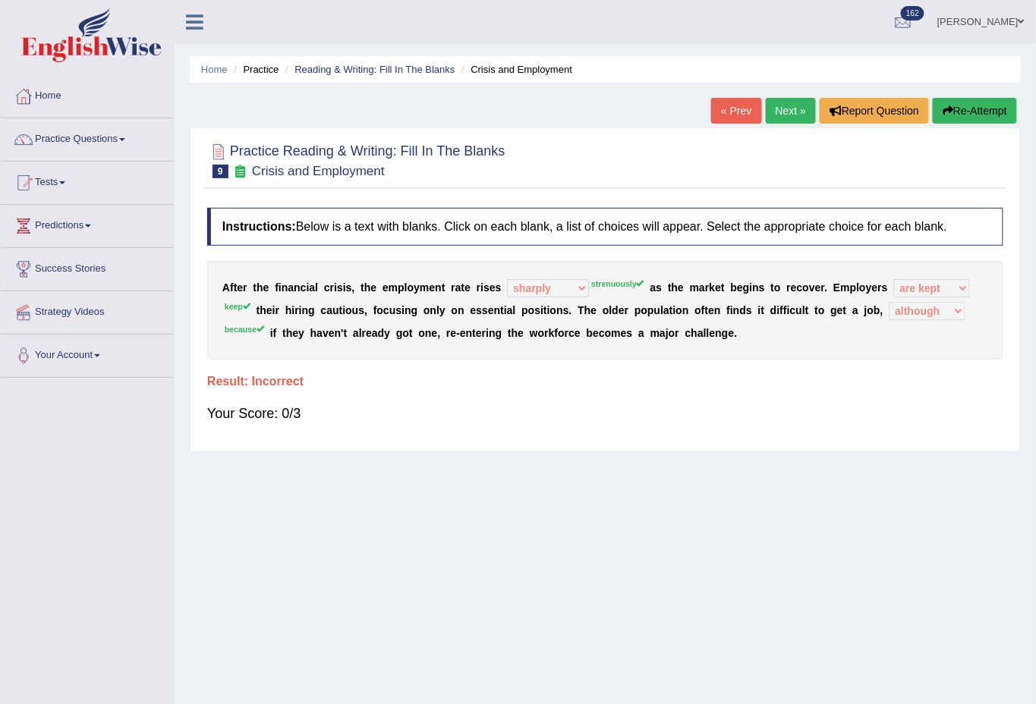
click at [948, 114] on icon "button" at bounding box center [947, 110] width 11 height 11
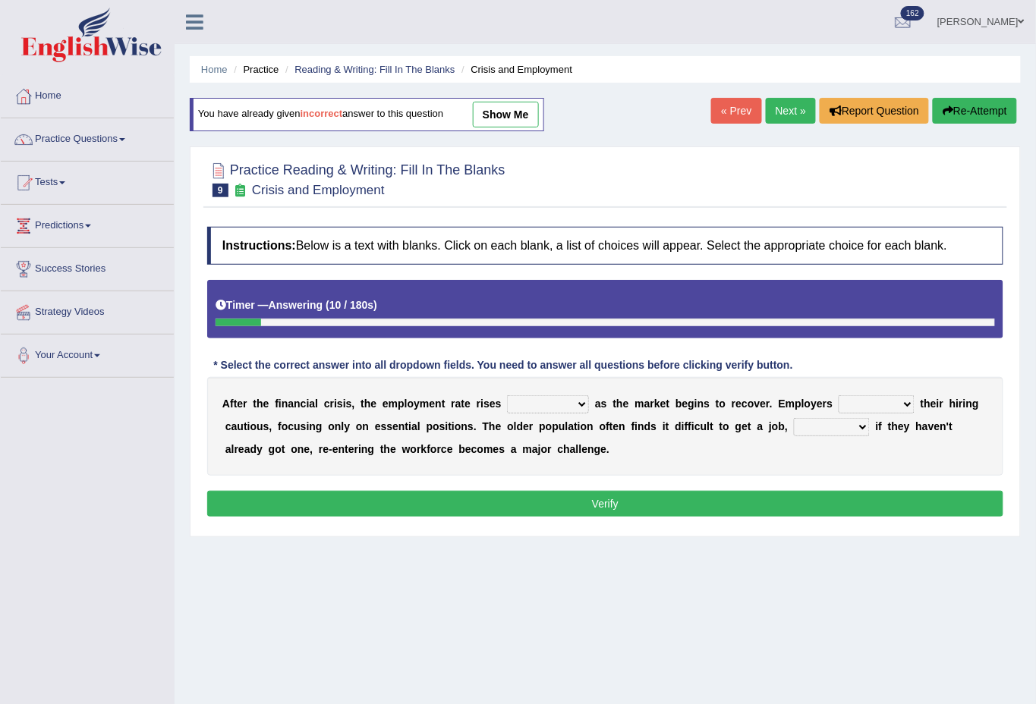
click at [579, 405] on select "normally conversely strenuously sharply" at bounding box center [548, 404] width 82 height 18
select select "normally"
click at [507, 395] on select "normally conversely strenuously sharply" at bounding box center [548, 404] width 82 height 18
click at [906, 404] on select "keeping kept keep are kept" at bounding box center [876, 404] width 76 height 18
select select "keeping"
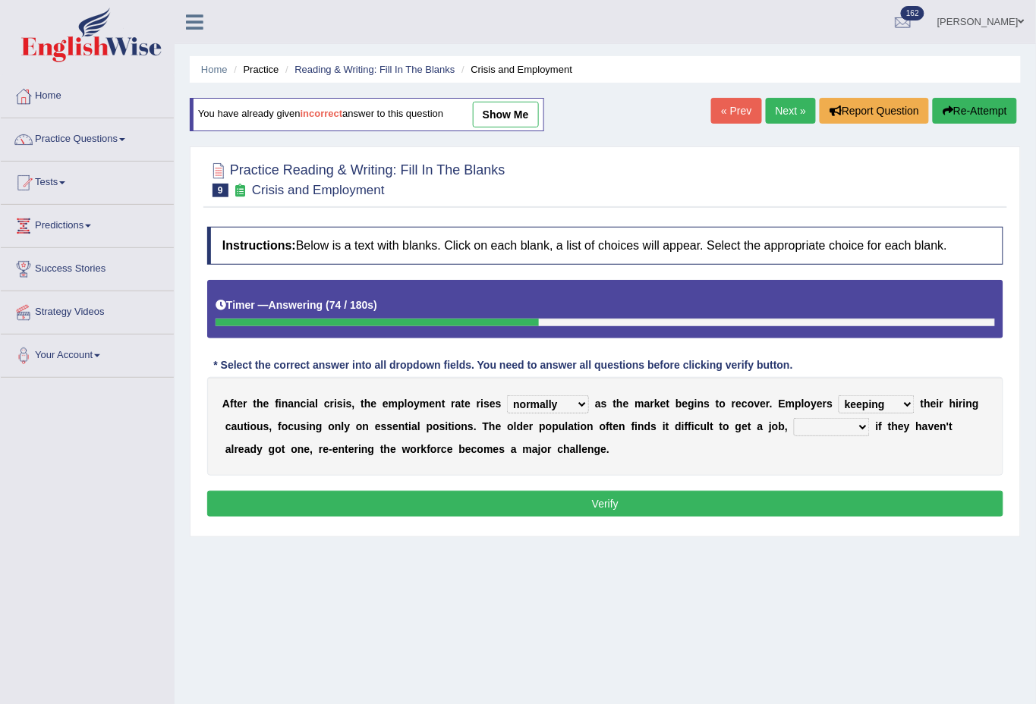
click at [838, 395] on select "keeping kept keep are kept" at bounding box center [876, 404] width 76 height 18
click at [865, 429] on select "although while then because" at bounding box center [832, 427] width 76 height 18
select select "while"
click at [794, 418] on select "although while then because" at bounding box center [832, 427] width 76 height 18
click at [621, 502] on button "Verify" at bounding box center [605, 504] width 796 height 26
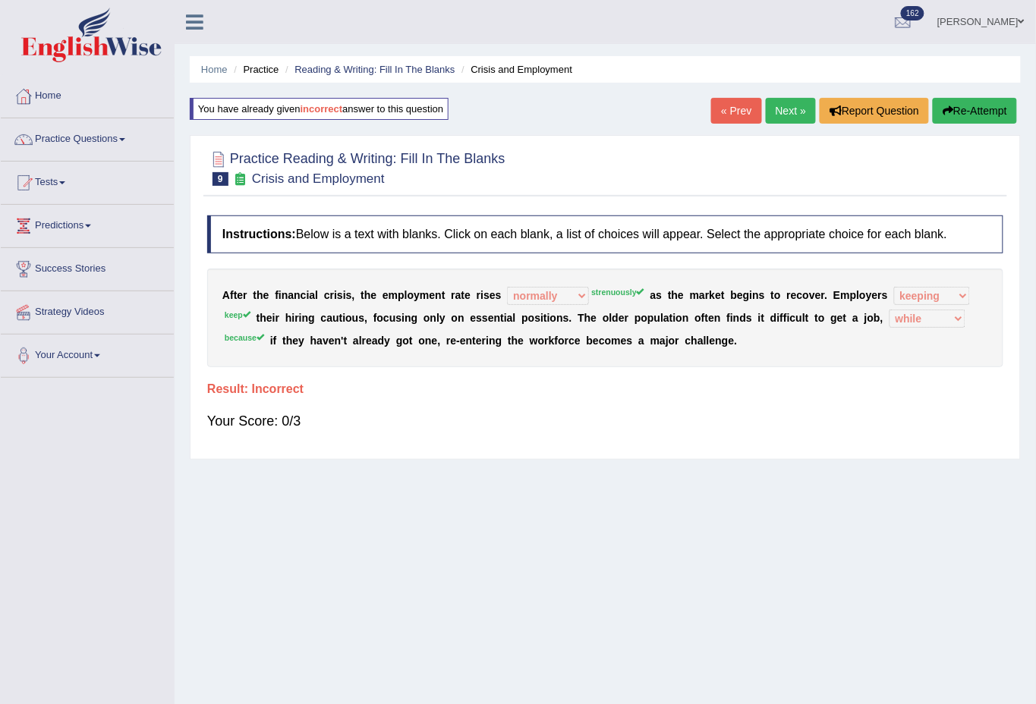
click at [614, 288] on sup "strenuously" at bounding box center [617, 292] width 53 height 9
click at [615, 294] on sup "strenuously" at bounding box center [617, 292] width 53 height 9
click at [779, 111] on link "Next »" at bounding box center [791, 111] width 50 height 26
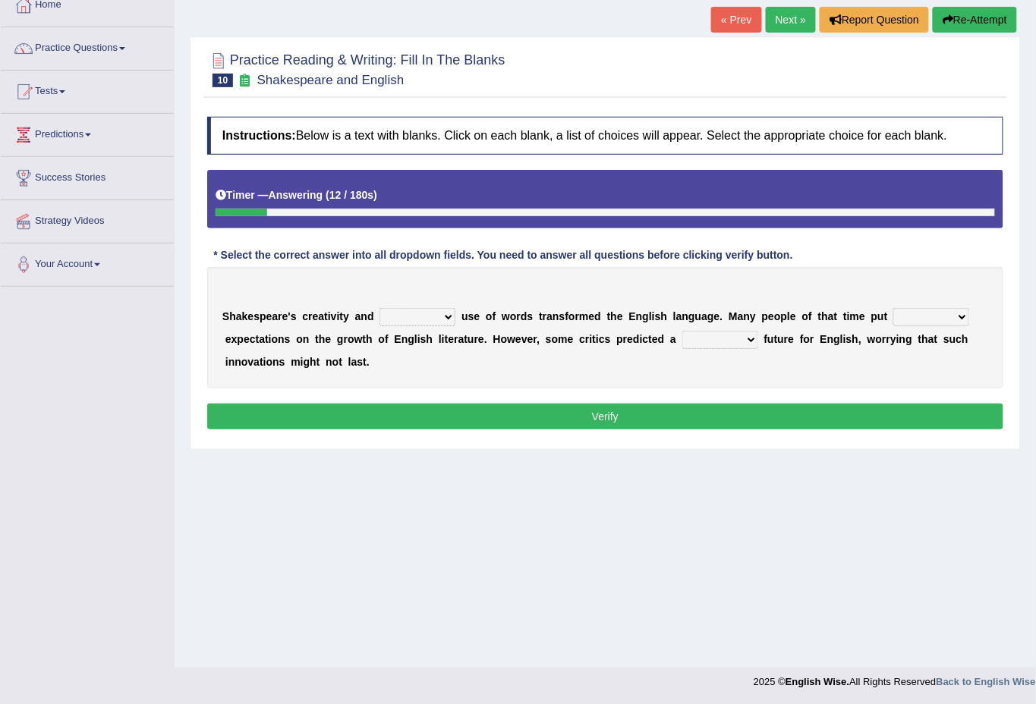
click at [445, 317] on select "idealized intensive fancied inventive" at bounding box center [417, 317] width 76 height 18
select select "inventive"
click at [379, 308] on select "idealized intensive fancied inventive" at bounding box center [417, 317] width 76 height 18
click at [452, 315] on select "idealized intensive fancied inventive" at bounding box center [417, 317] width 76 height 18
click at [558, 371] on div "S h a k e s p e a r e ' s c r e a t i v i t y a n d idealized intensive fancied…" at bounding box center [605, 327] width 796 height 121
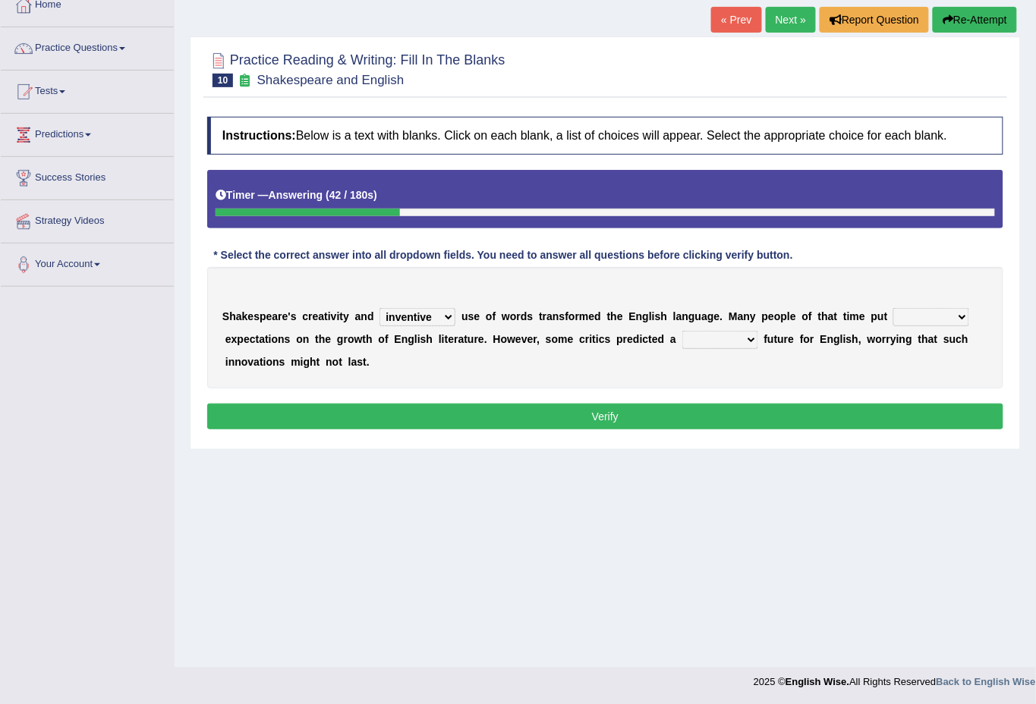
click at [958, 317] on select "wide much high more" at bounding box center [931, 317] width 76 height 18
select select "high"
click at [893, 308] on select "wide much high more" at bounding box center [931, 317] width 76 height 18
click at [744, 339] on select "monetary promising irresistible daunting" at bounding box center [720, 340] width 76 height 18
select select "promising"
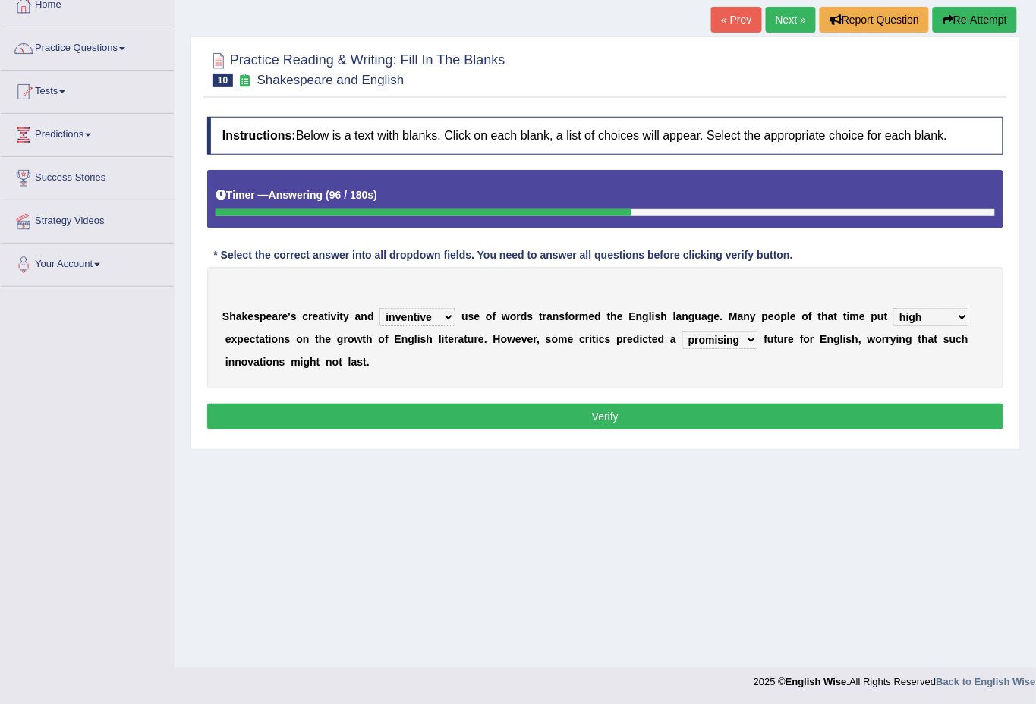
click at [682, 331] on select "monetary promising irresistible daunting" at bounding box center [720, 340] width 76 height 18
click at [667, 417] on button "Verify" at bounding box center [605, 417] width 796 height 26
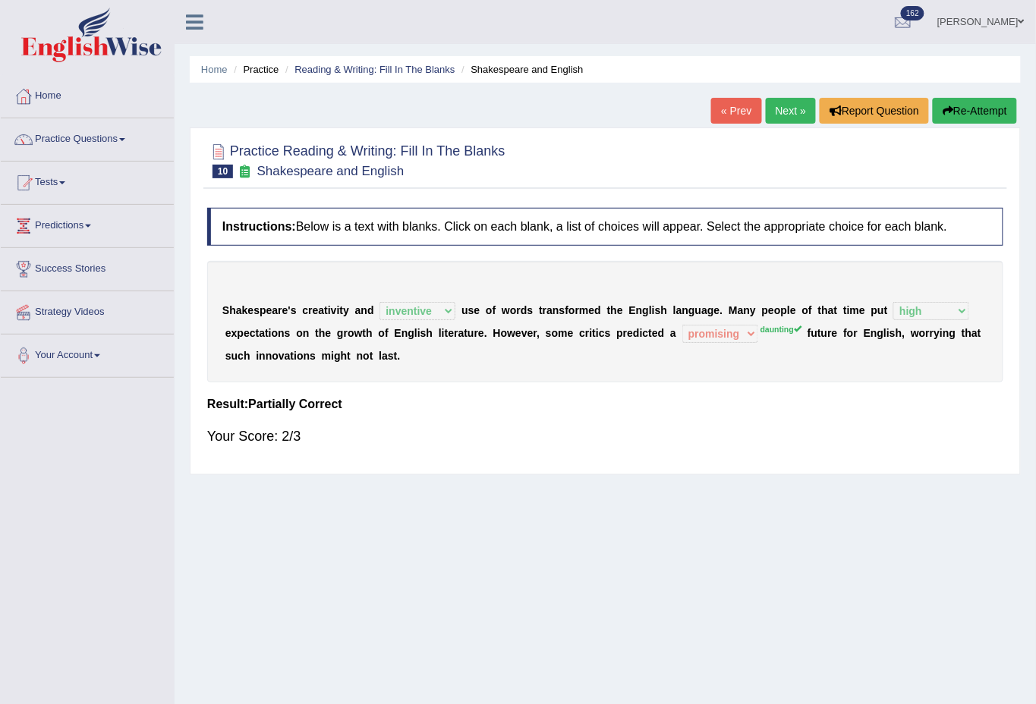
click at [783, 118] on link "Next »" at bounding box center [791, 111] width 50 height 26
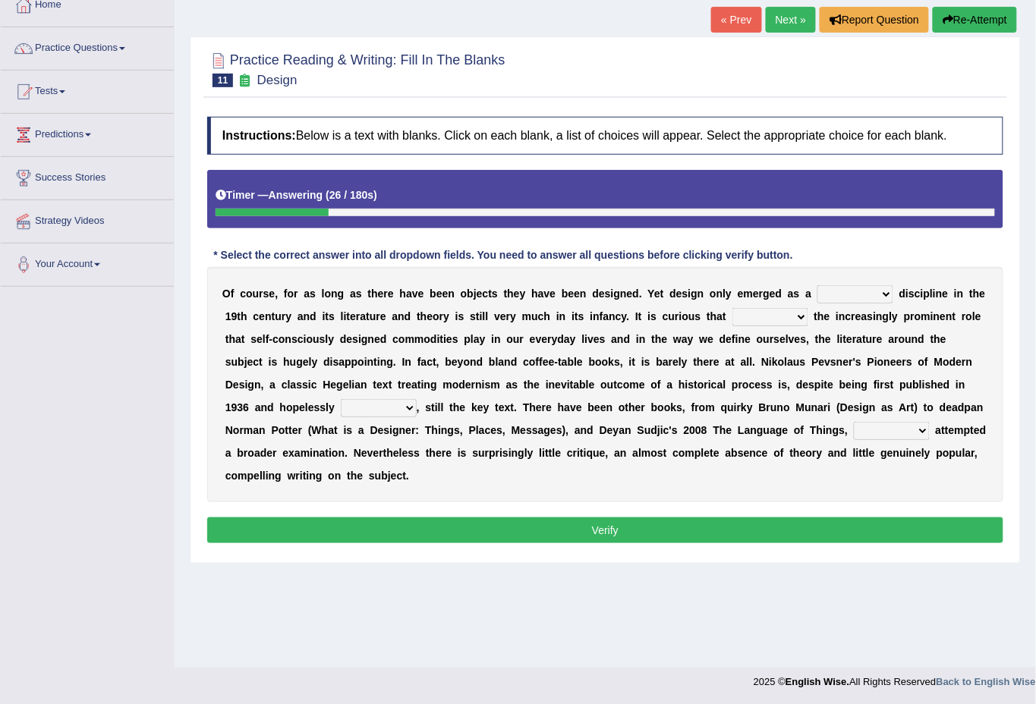
click at [885, 295] on select "bilateral ubiquitous foremost dedicated" at bounding box center [855, 294] width 76 height 18
select select "dedicated"
click at [817, 285] on select "bilateral ubiquitous foremost dedicated" at bounding box center [855, 294] width 76 height 18
click at [794, 317] on select "since despite within through" at bounding box center [770, 317] width 76 height 18
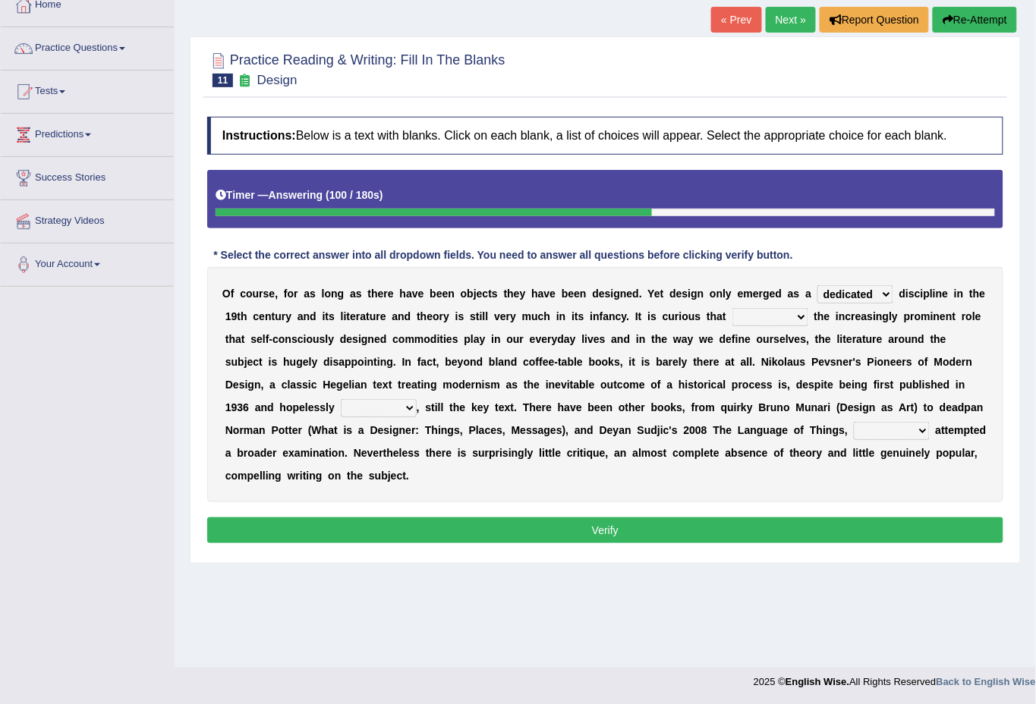
select select "through"
click at [732, 308] on select "since despite within through" at bounding box center [770, 317] width 76 height 18
click at [406, 407] on select "dates dating date dated" at bounding box center [379, 408] width 76 height 18
select select "dated"
click at [341, 399] on select "dates dating date dated" at bounding box center [379, 408] width 76 height 18
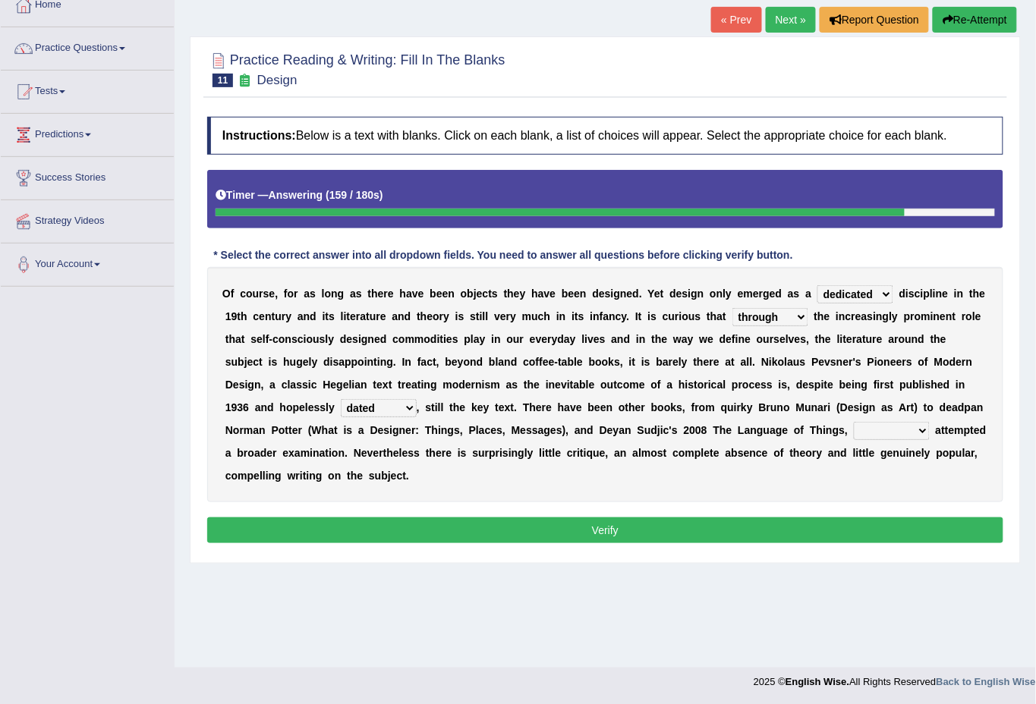
click at [920, 426] on select "which then however as" at bounding box center [892, 431] width 76 height 18
select select "which"
click at [854, 422] on select "which then however as" at bounding box center [892, 431] width 76 height 18
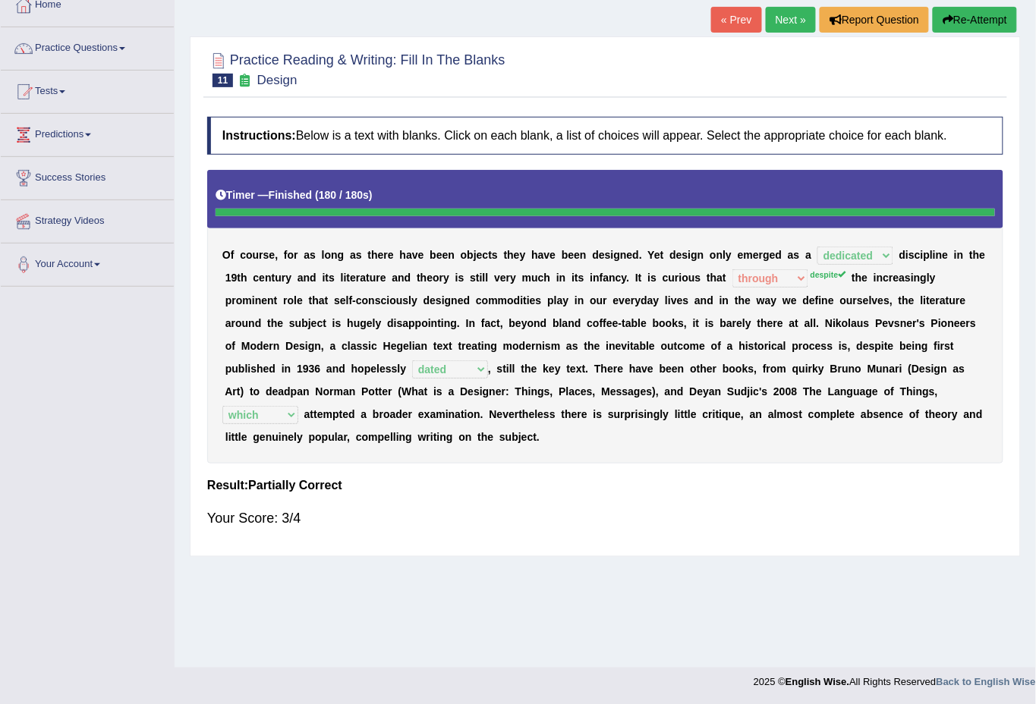
click at [816, 580] on div "Home Practice Reading & Writing: Fill In The Blanks Design « Prev Next » Report…" at bounding box center [605, 288] width 861 height 759
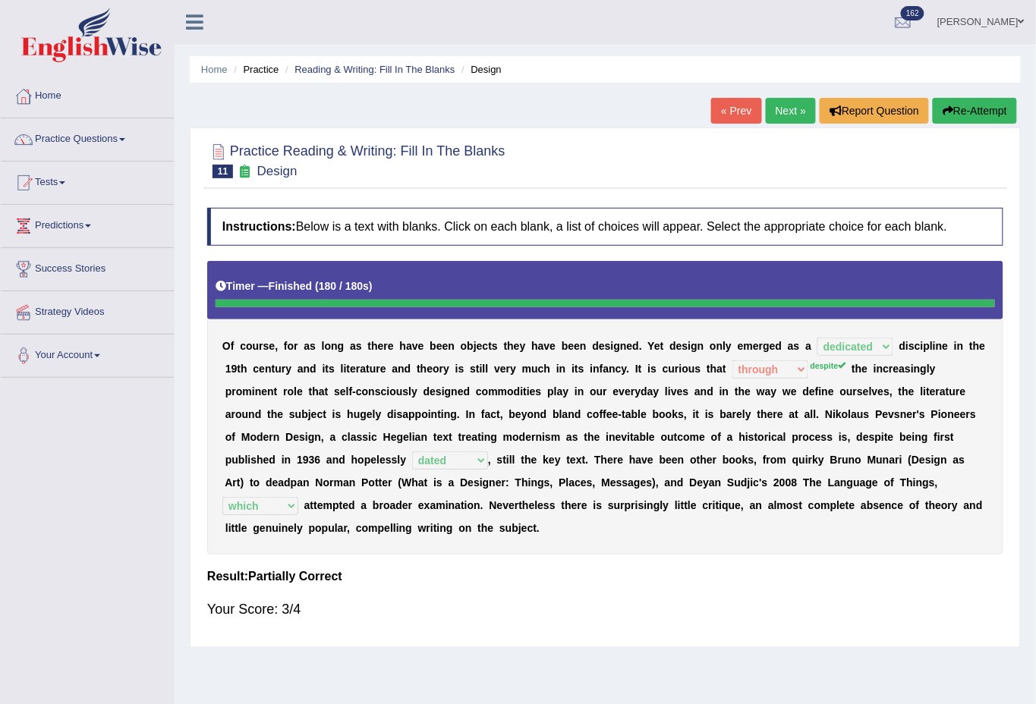
click at [784, 117] on link "Next »" at bounding box center [791, 111] width 50 height 26
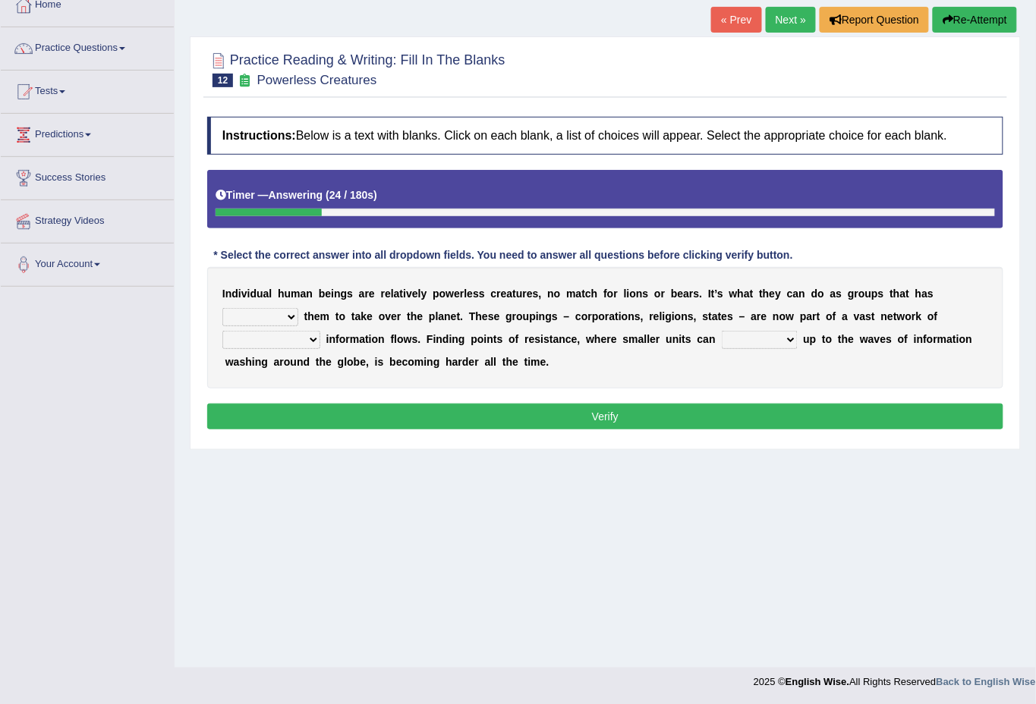
click at [288, 315] on select "enabled contended embodied conjured" at bounding box center [260, 317] width 76 height 18
select select "enabled"
click at [222, 308] on select "enabled contended embodied conjured" at bounding box center [260, 317] width 76 height 18
click at [312, 338] on select "interconnected overlapping fastened exploited" at bounding box center [271, 340] width 98 height 18
select select "interconnected"
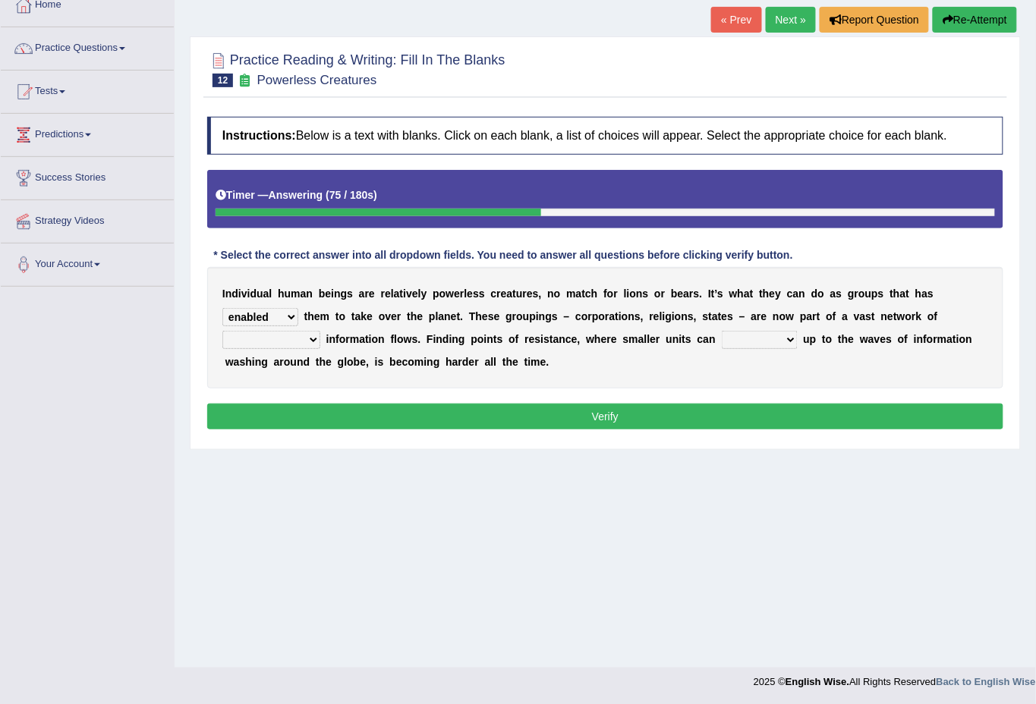
click at [222, 331] on select "interconnected overlapping fastened exploited" at bounding box center [271, 340] width 98 height 18
click at [784, 338] on select "stand raise hail pump" at bounding box center [760, 340] width 76 height 18
select select "stand"
click at [722, 331] on select "stand raise hail pump" at bounding box center [760, 340] width 76 height 18
click at [290, 316] on select "enabled contended embodied conjured" at bounding box center [260, 317] width 76 height 18
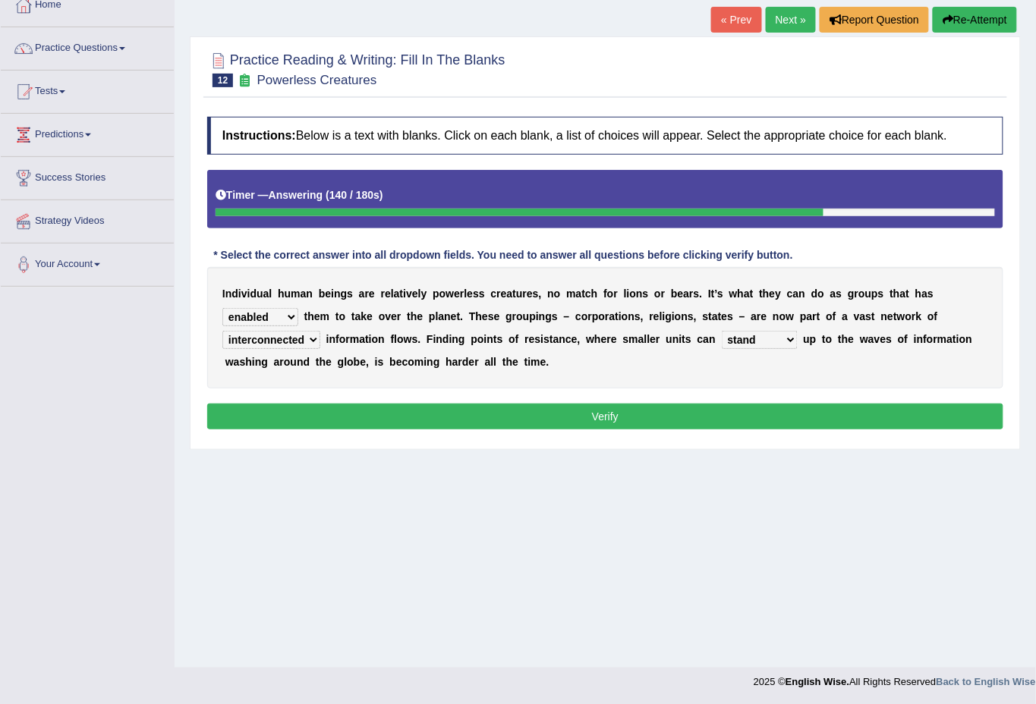
select select "contended"
click at [222, 308] on select "enabled contended embodied conjured" at bounding box center [260, 317] width 76 height 18
click at [621, 414] on button "Verify" at bounding box center [605, 417] width 796 height 26
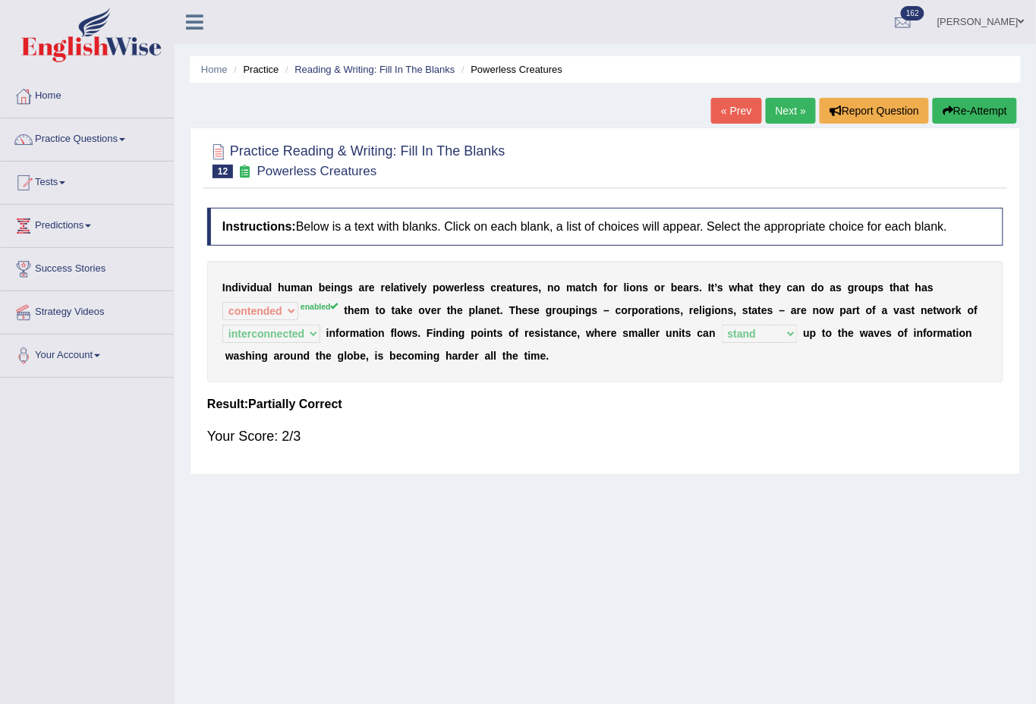
click at [788, 109] on link "Next »" at bounding box center [791, 111] width 50 height 26
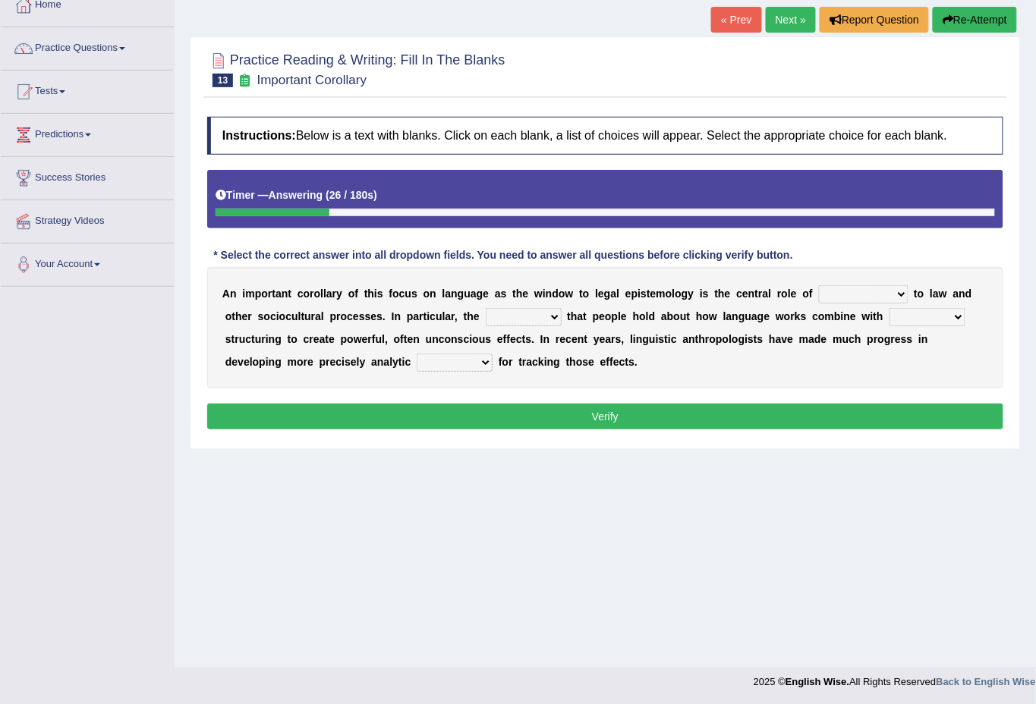
click at [898, 292] on select "discourse epoch dialect acquaintance" at bounding box center [864, 294] width 90 height 18
select select "epoch"
click at [819, 285] on select "discourse epoch dialect acquaintance" at bounding box center [864, 294] width 90 height 18
click at [549, 317] on select "deviation besmirch consent ideas" at bounding box center [524, 317] width 76 height 18
select select "ideas"
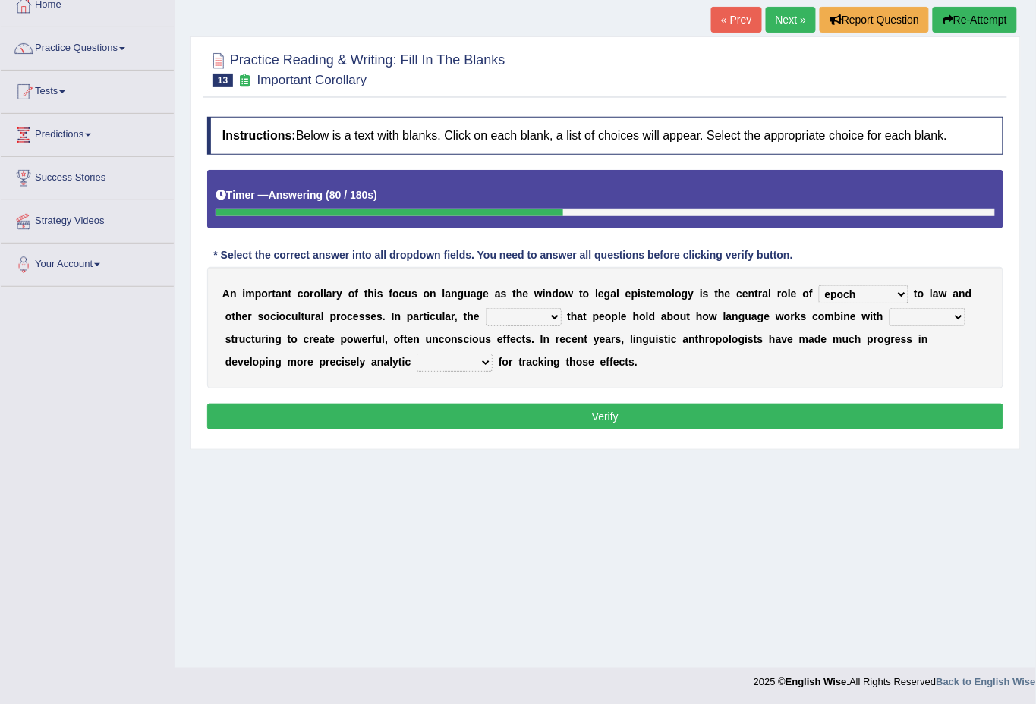
click at [486, 308] on select "deviation besmirch consent ideas" at bounding box center [524, 317] width 76 height 18
click at [955, 314] on select "mandatory linguistic legitimate customary" at bounding box center [927, 317] width 76 height 18
select select "linguistic"
click at [889, 308] on select "mandatory linguistic legitimate customary" at bounding box center [927, 317] width 76 height 18
click at [484, 363] on select "tools appetite albums stroke" at bounding box center [455, 363] width 76 height 18
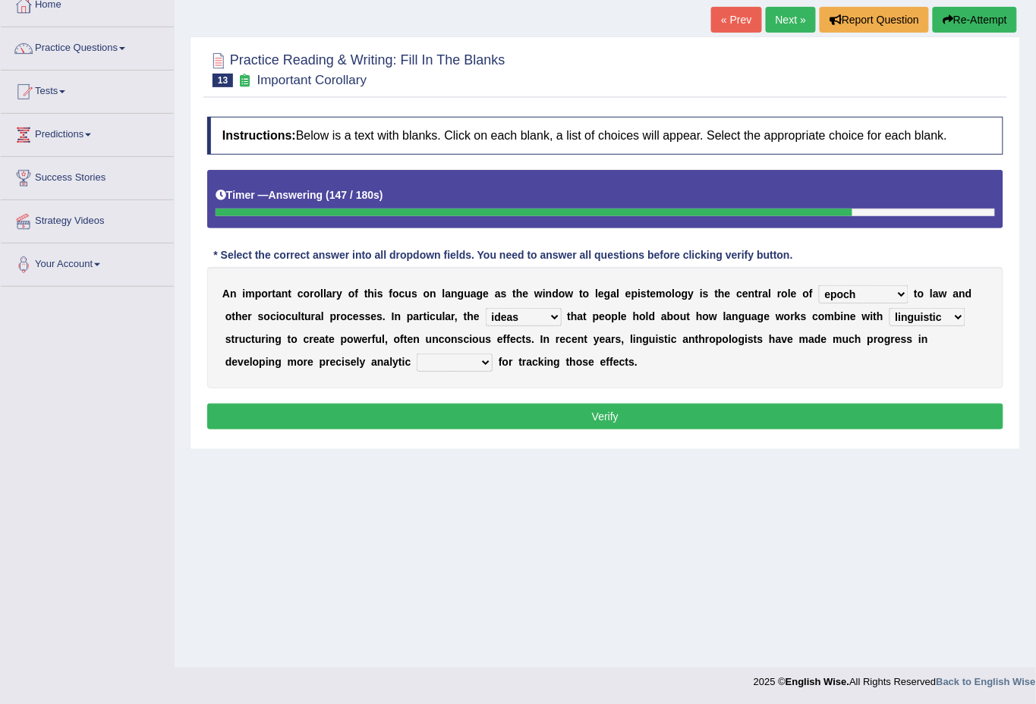
select select "tools"
click at [417, 354] on select "tools appetite albums stroke" at bounding box center [455, 363] width 76 height 18
click at [609, 420] on button "Verify" at bounding box center [605, 417] width 796 height 26
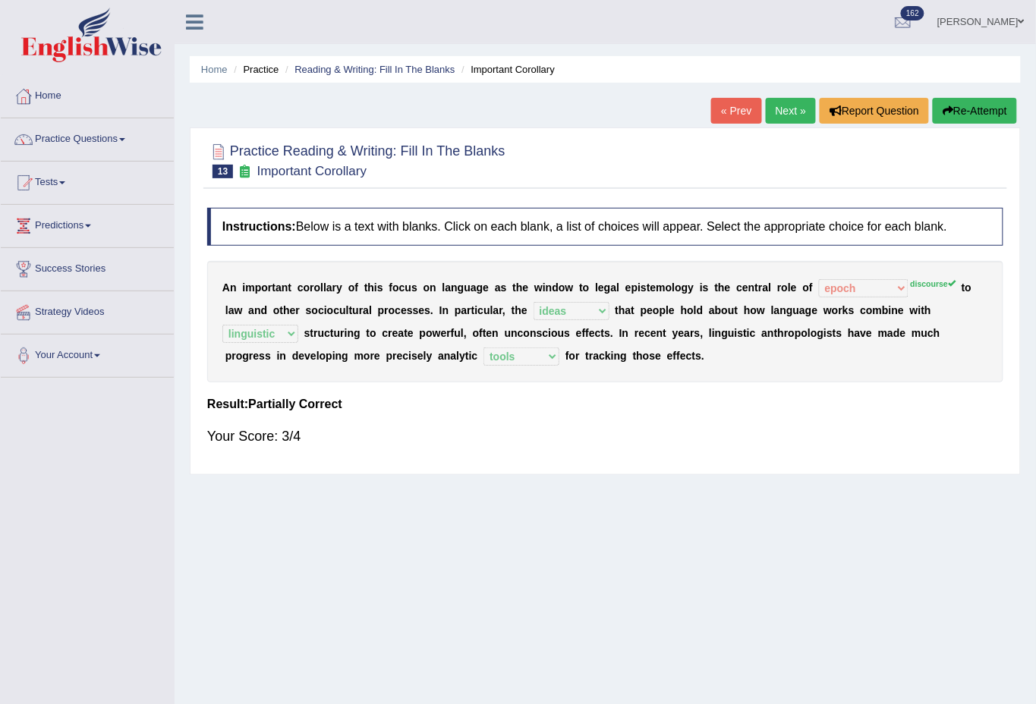
click at [780, 109] on link "Next »" at bounding box center [791, 111] width 50 height 26
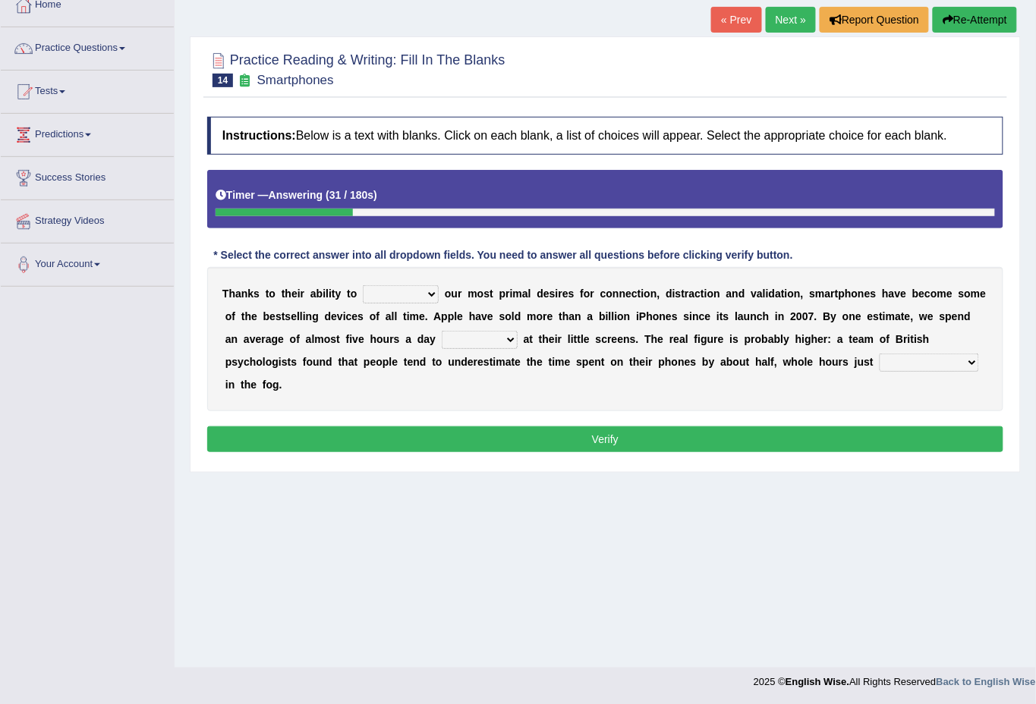
click at [510, 338] on select "watching waggling snoring staring" at bounding box center [480, 340] width 76 height 18
select select "staring"
click at [442, 331] on select "watching waggling snoring staring" at bounding box center [480, 340] width 76 height 18
click at [433, 294] on select "hijack describe sharpen conserve" at bounding box center [401, 294] width 76 height 18
select select "hijack"
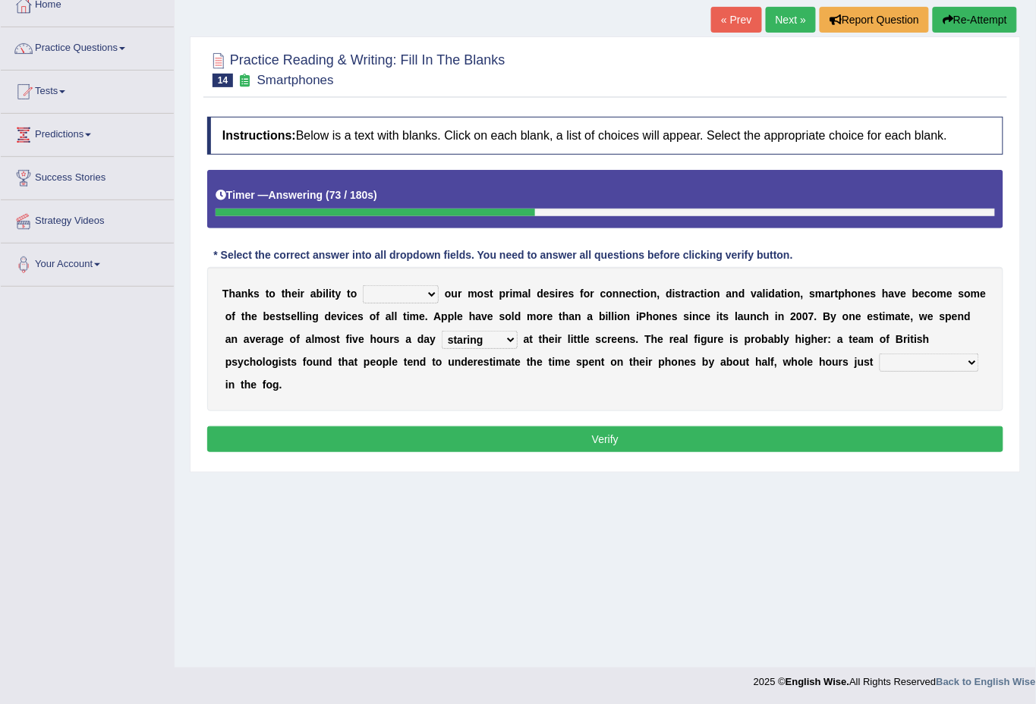
click at [363, 285] on select "hijack describe sharpen conserve" at bounding box center [401, 294] width 76 height 18
click at [968, 360] on select "has evaporated evaporating evaporate evaporates" at bounding box center [928, 363] width 99 height 18
select select "evaporates"
click at [879, 354] on select "has evaporated evaporating evaporate evaporates" at bounding box center [928, 363] width 99 height 18
click at [627, 439] on button "Verify" at bounding box center [605, 439] width 796 height 26
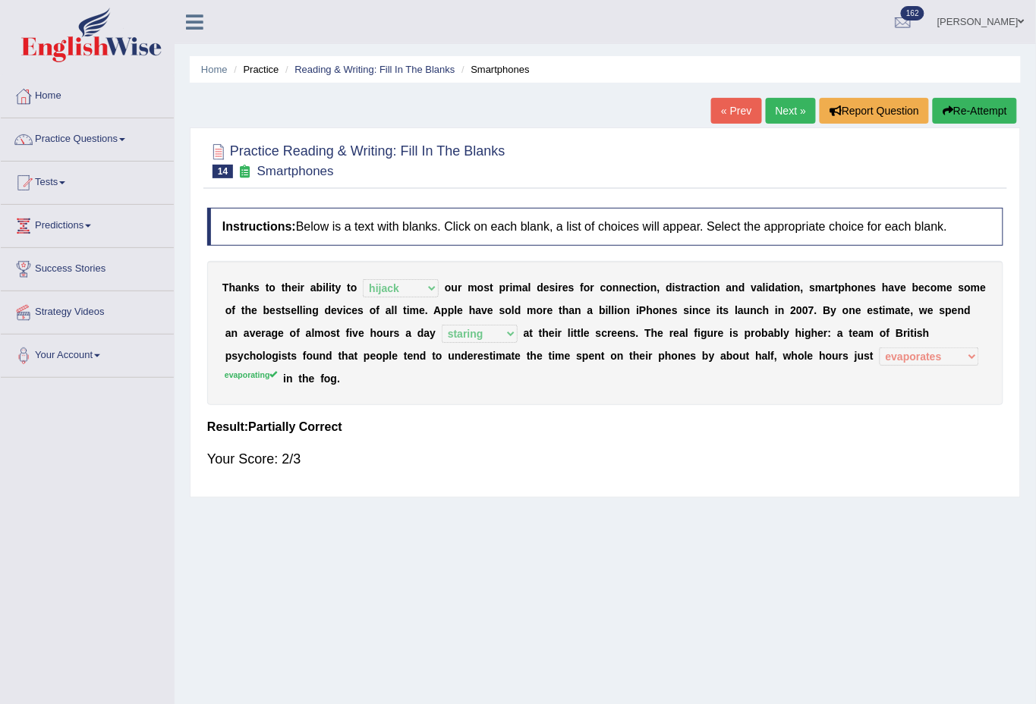
click at [778, 115] on link "Next »" at bounding box center [791, 111] width 50 height 26
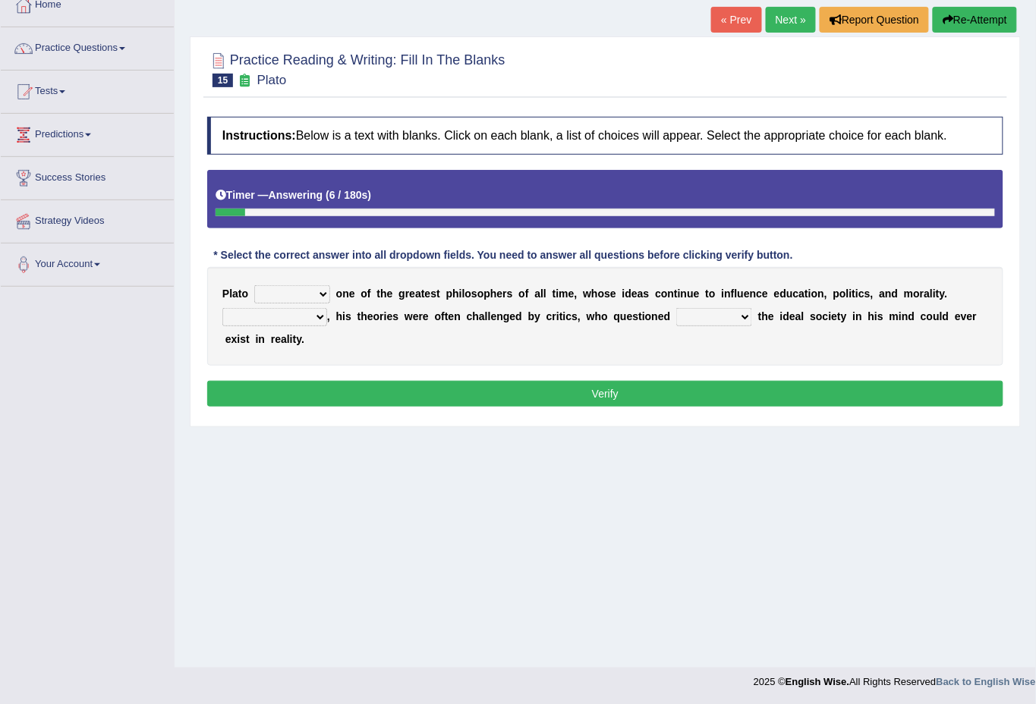
click at [313, 294] on select "keeps comes claims remains" at bounding box center [292, 294] width 76 height 18
select select "comes"
click at [254, 285] on select "keeps comes claims remains" at bounding box center [292, 294] width 76 height 18
click at [319, 313] on select "Notwithstanding So However Whatever" at bounding box center [274, 317] width 105 height 18
select select "However"
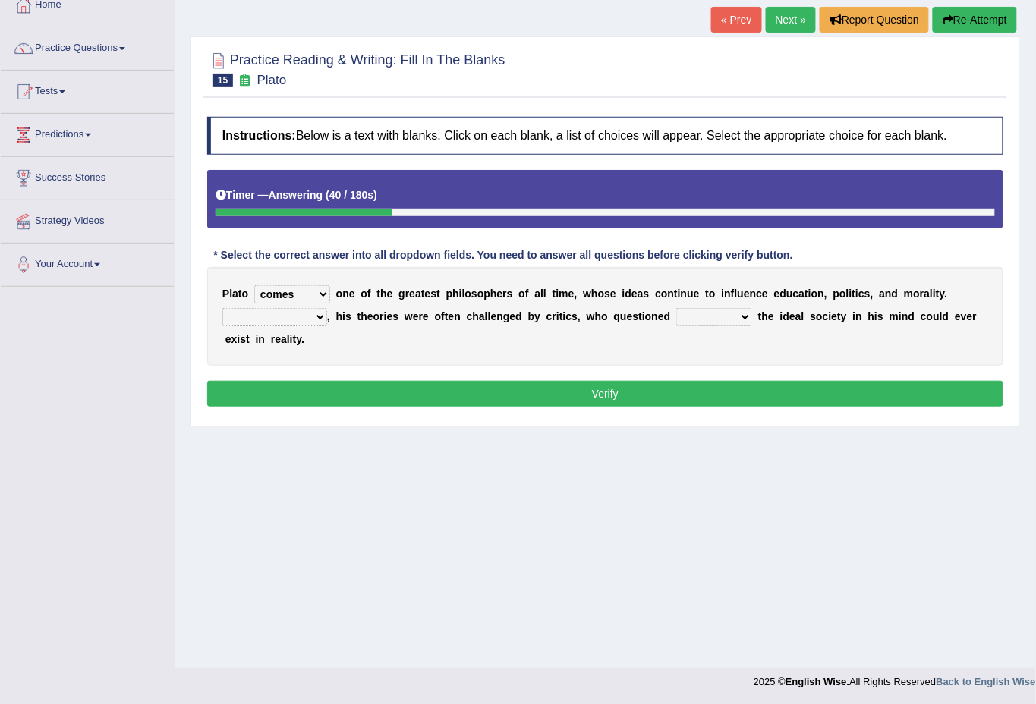
click at [222, 308] on select "Notwithstanding So However Whatever" at bounding box center [274, 317] width 105 height 18
click at [747, 314] on select "which what that whether" at bounding box center [714, 317] width 76 height 18
select select "what"
click at [676, 308] on select "which what that whether" at bounding box center [714, 317] width 76 height 18
click at [630, 392] on button "Verify" at bounding box center [605, 394] width 796 height 26
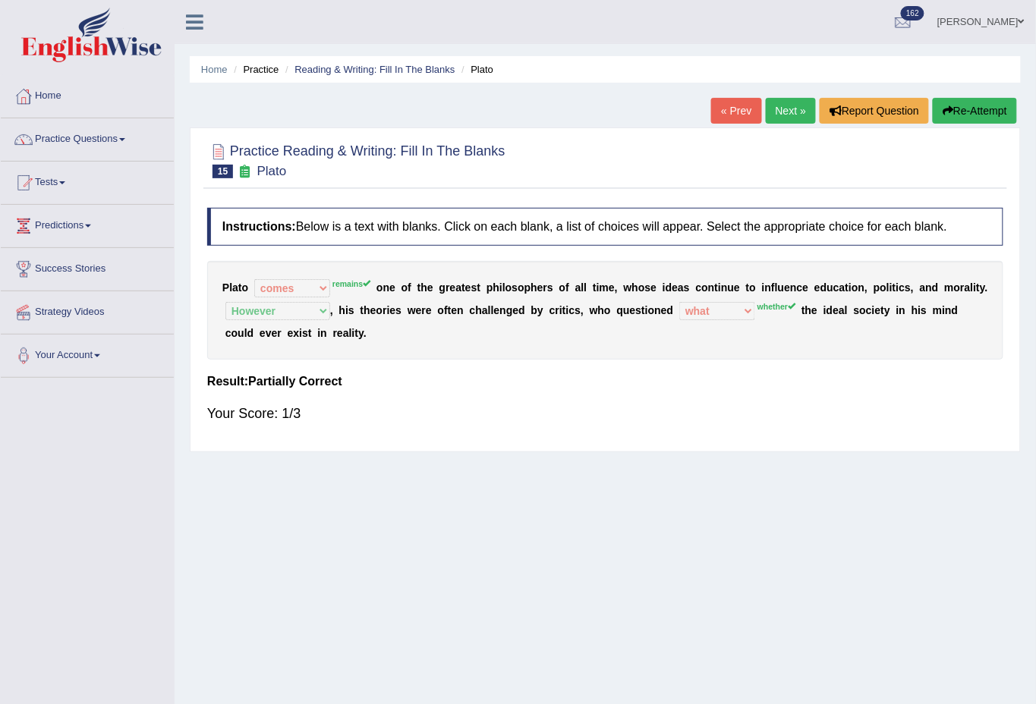
click at [951, 112] on button "Re-Attempt" at bounding box center [975, 111] width 84 height 26
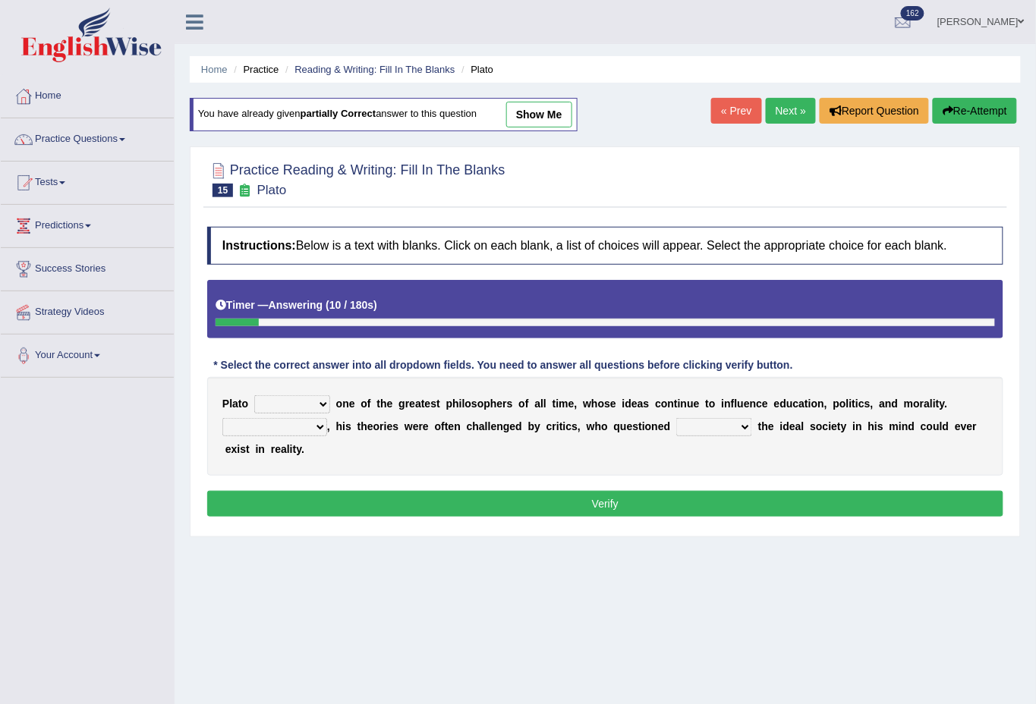
click at [316, 407] on select "keeps comes claims remains" at bounding box center [292, 404] width 76 height 18
select select "remains"
click at [254, 395] on select "keeps comes claims remains" at bounding box center [292, 404] width 76 height 18
click at [316, 426] on select "Notwithstanding So However Whatever" at bounding box center [274, 427] width 105 height 18
select select "However"
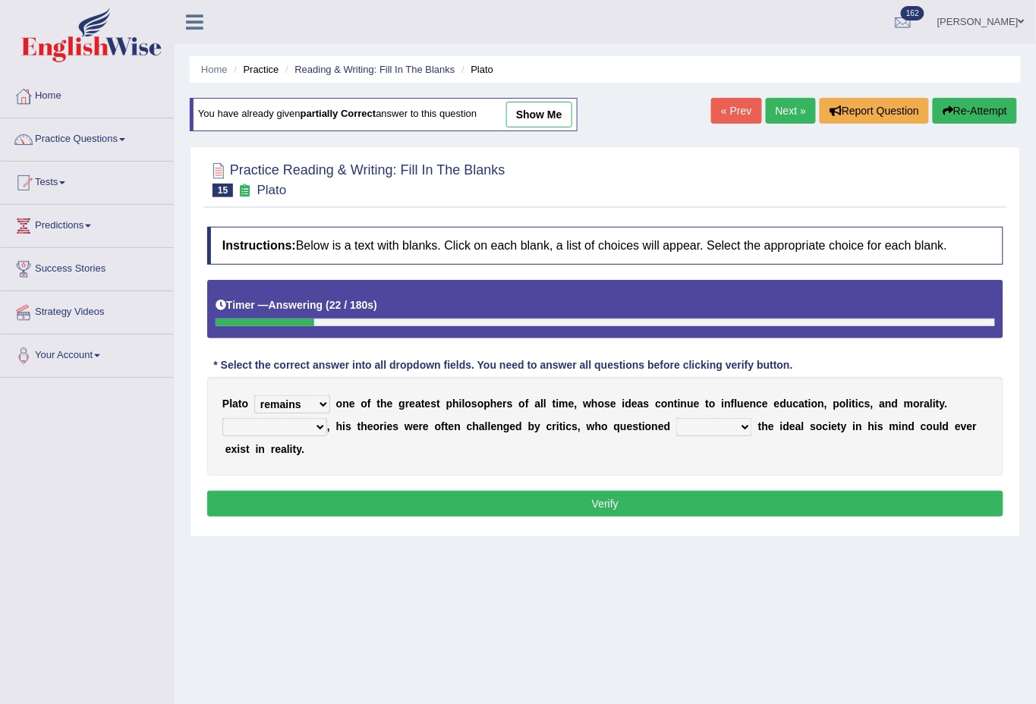
click at [222, 418] on select "Notwithstanding So However Whatever" at bounding box center [274, 427] width 105 height 18
click at [747, 428] on select "which what that whether" at bounding box center [714, 427] width 76 height 18
select select "whether"
click at [676, 418] on select "which what that whether" at bounding box center [714, 427] width 76 height 18
click at [605, 506] on button "Verify" at bounding box center [605, 504] width 796 height 26
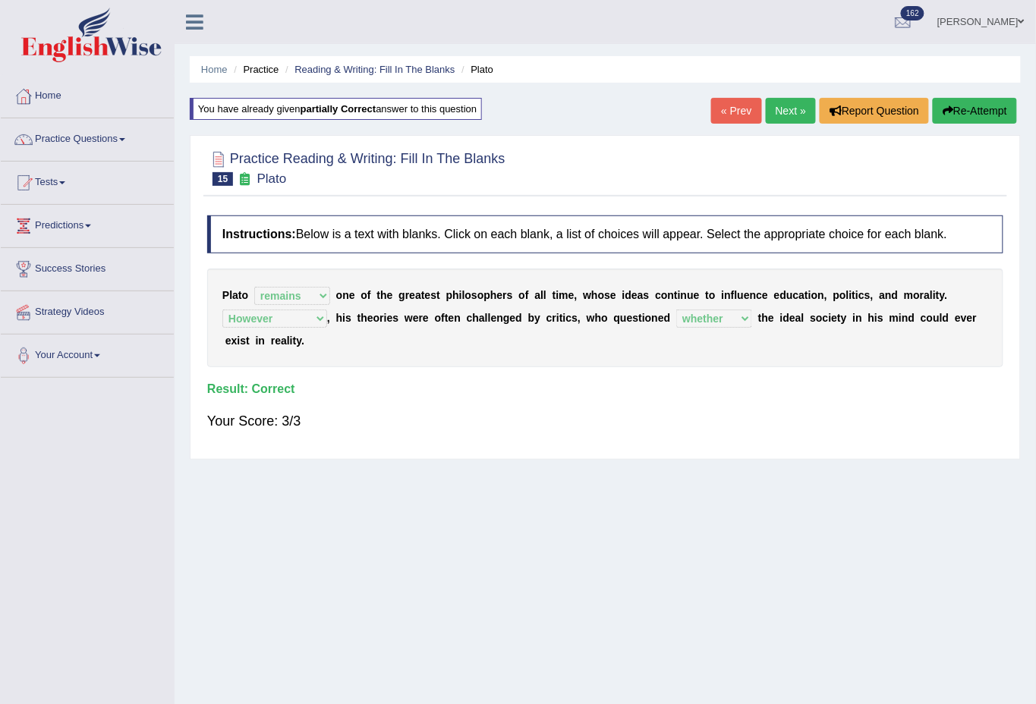
click at [788, 101] on link "Next »" at bounding box center [791, 111] width 50 height 26
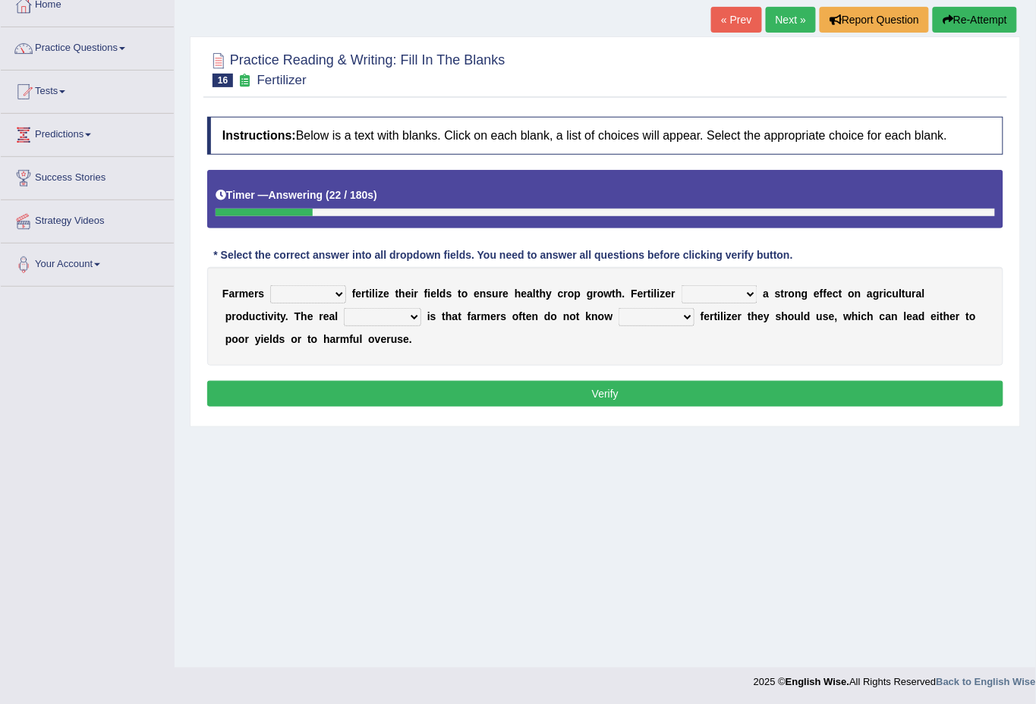
click at [339, 294] on select "must should need can" at bounding box center [308, 294] width 76 height 18
select select "must"
click at [270, 285] on select "must should need can" at bounding box center [308, 294] width 76 height 18
click at [743, 294] on select "has had have having" at bounding box center [719, 294] width 76 height 18
select select "has"
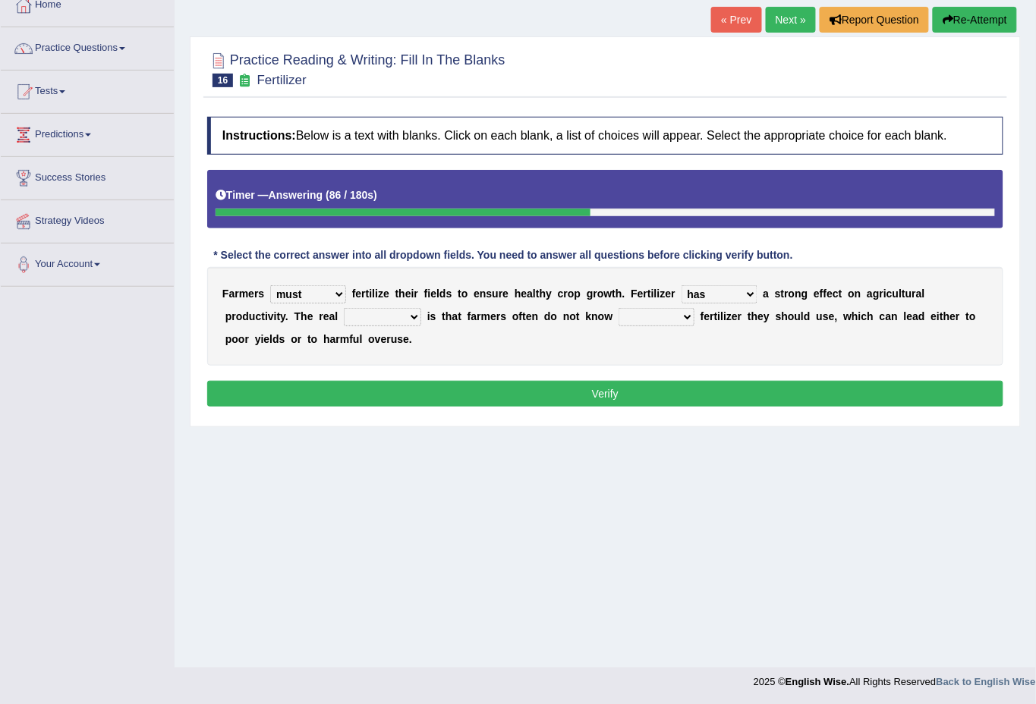
click at [681, 285] on select "has had have having" at bounding box center [719, 294] width 76 height 18
click at [410, 313] on select "problem question conclusion answer" at bounding box center [382, 317] width 77 height 18
select select "problem"
click at [344, 308] on select "problem question conclusion answer" at bounding box center [382, 317] width 77 height 18
click at [681, 314] on select "how much how many however so much" at bounding box center [656, 317] width 76 height 18
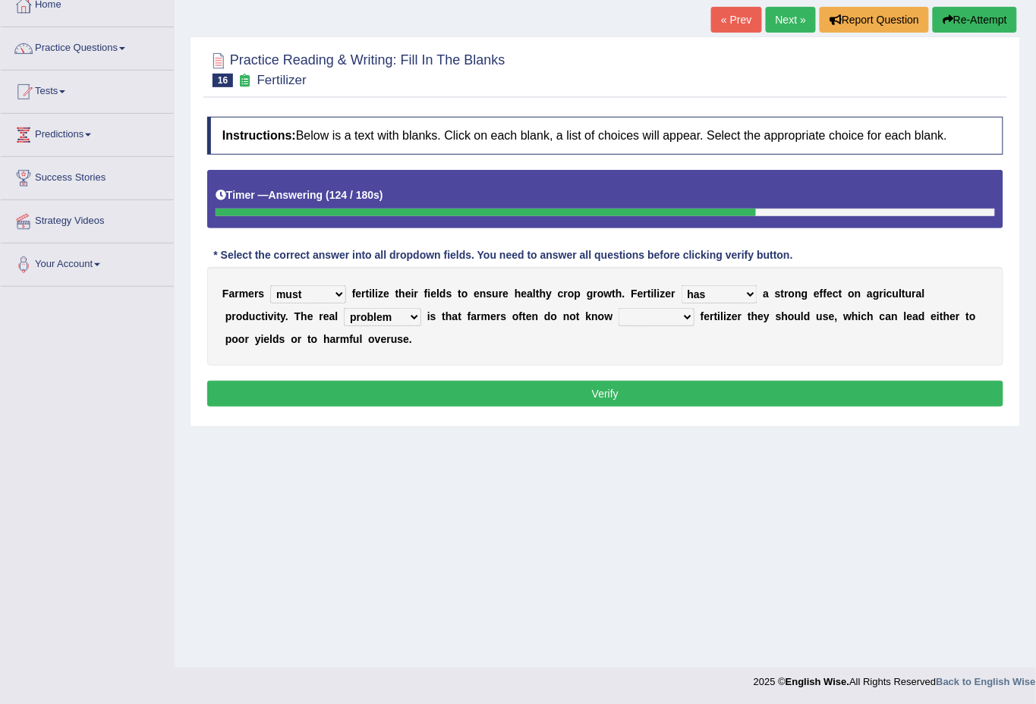
select select "how much"
click at [618, 308] on select "how much how many however so much" at bounding box center [656, 317] width 76 height 18
click at [332, 294] on select "must should need can" at bounding box center [308, 294] width 76 height 18
select select "need"
click at [270, 285] on select "must should need can" at bounding box center [308, 294] width 76 height 18
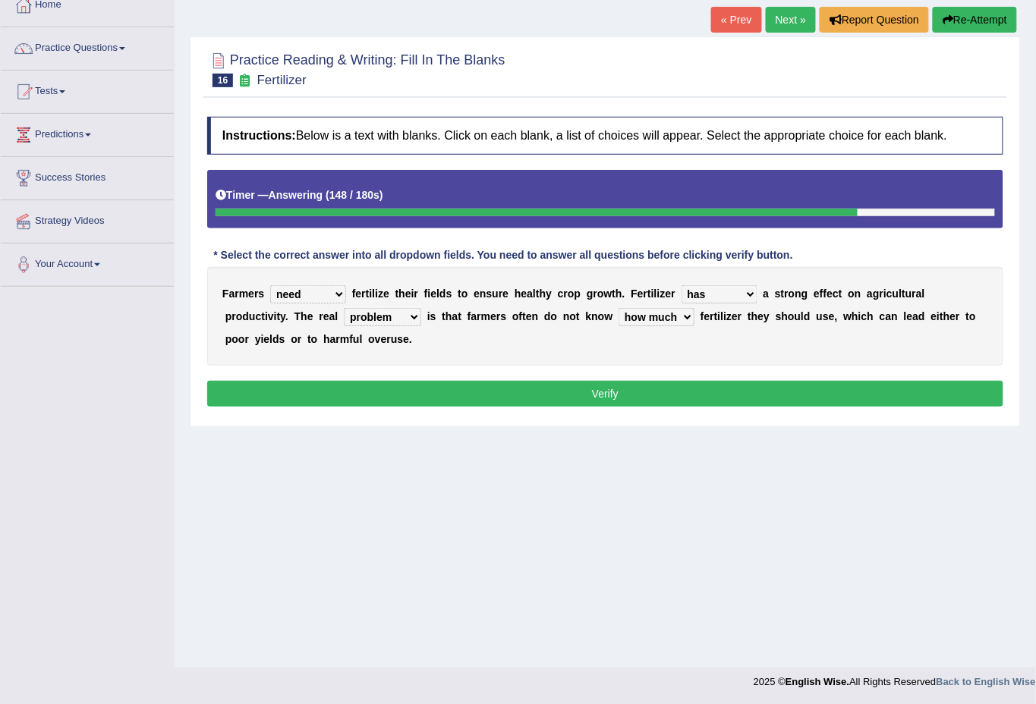
click at [596, 393] on button "Verify" at bounding box center [605, 394] width 796 height 26
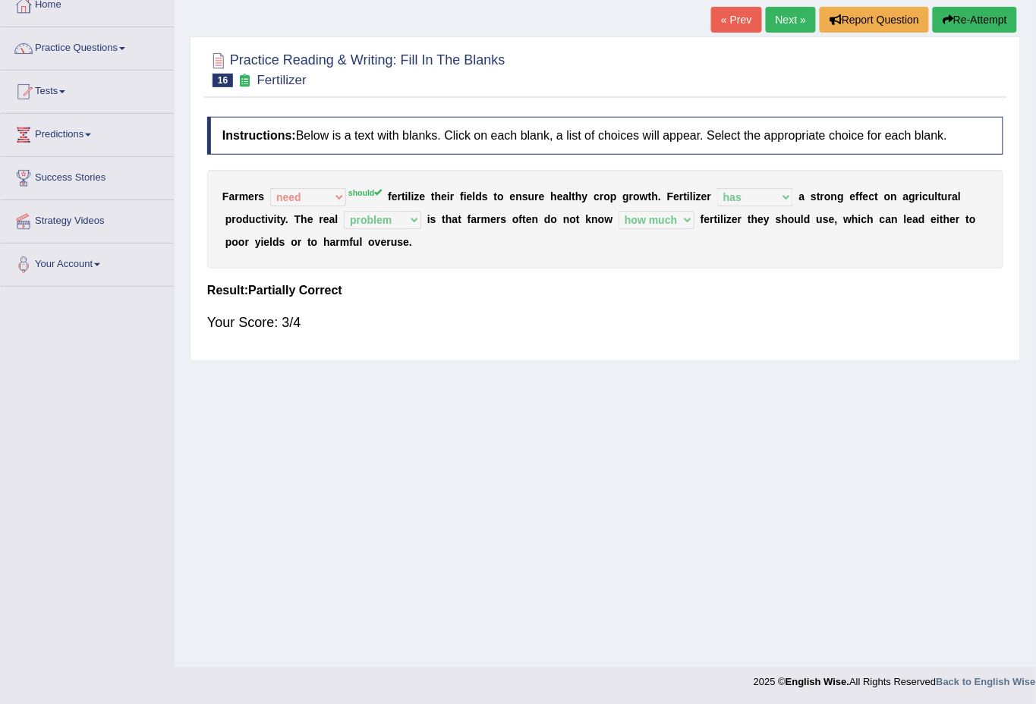
click at [795, 24] on link "Next »" at bounding box center [791, 20] width 50 height 26
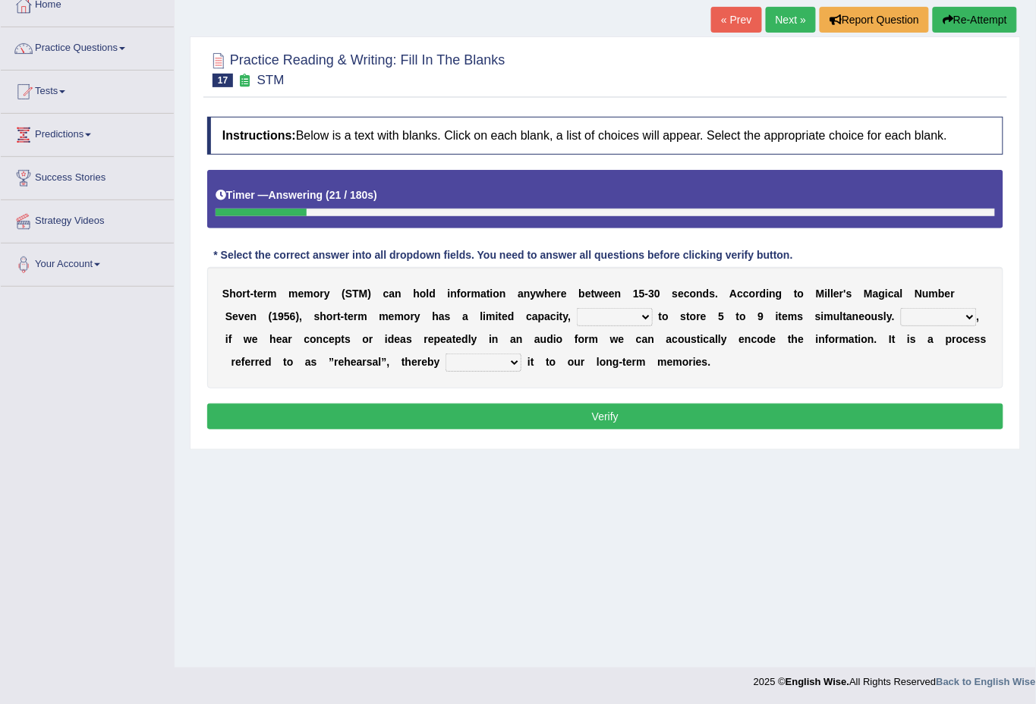
click at [642, 317] on select "being able is able be able unable" at bounding box center [615, 317] width 76 height 18
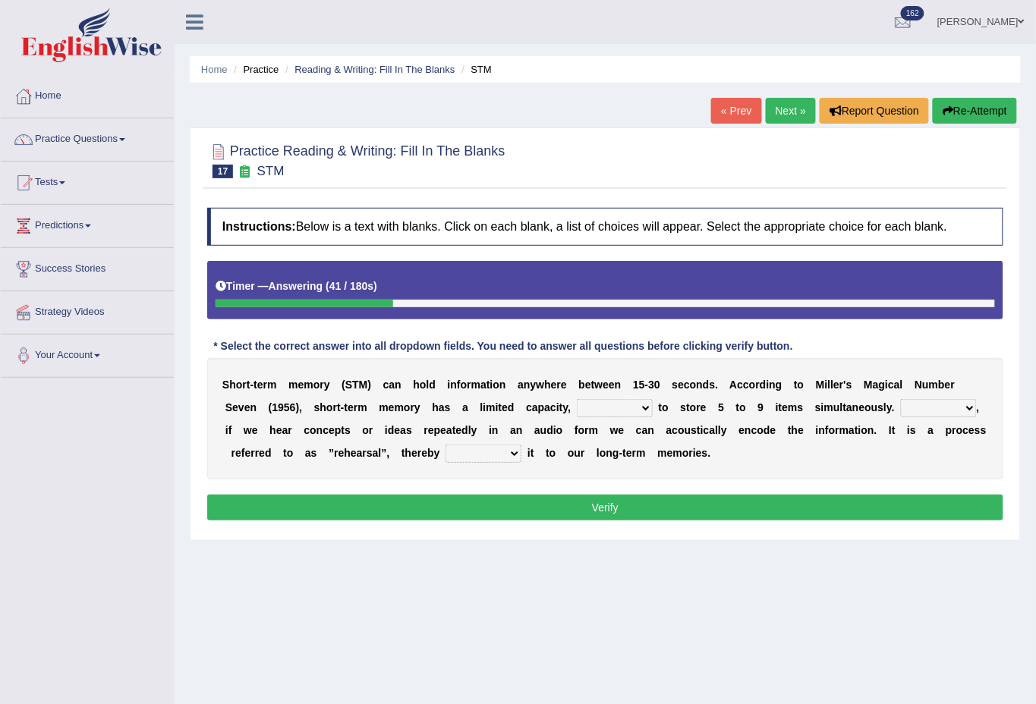
click at [638, 412] on select "being able is able be able unable" at bounding box center [615, 408] width 76 height 18
select select "be able"
click at [577, 399] on select "being able is able be able unable" at bounding box center [615, 408] width 76 height 18
click at [961, 403] on select "However So Moreover Therefore" at bounding box center [939, 408] width 76 height 18
select select "So"
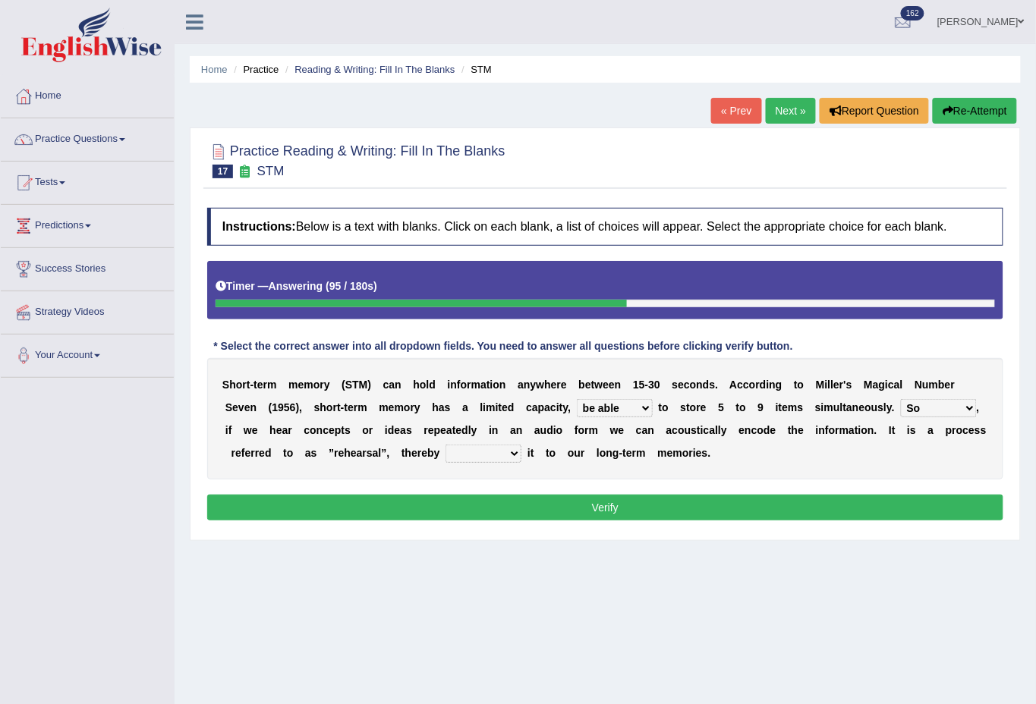
click at [901, 399] on select "However So Moreover Therefore" at bounding box center [939, 408] width 76 height 18
click at [508, 451] on select "commit commits commiting commited" at bounding box center [483, 454] width 76 height 18
select select "commits"
click at [445, 445] on select "commit commits commiting commited" at bounding box center [483, 454] width 76 height 18
click at [577, 517] on button "Verify" at bounding box center [605, 508] width 796 height 26
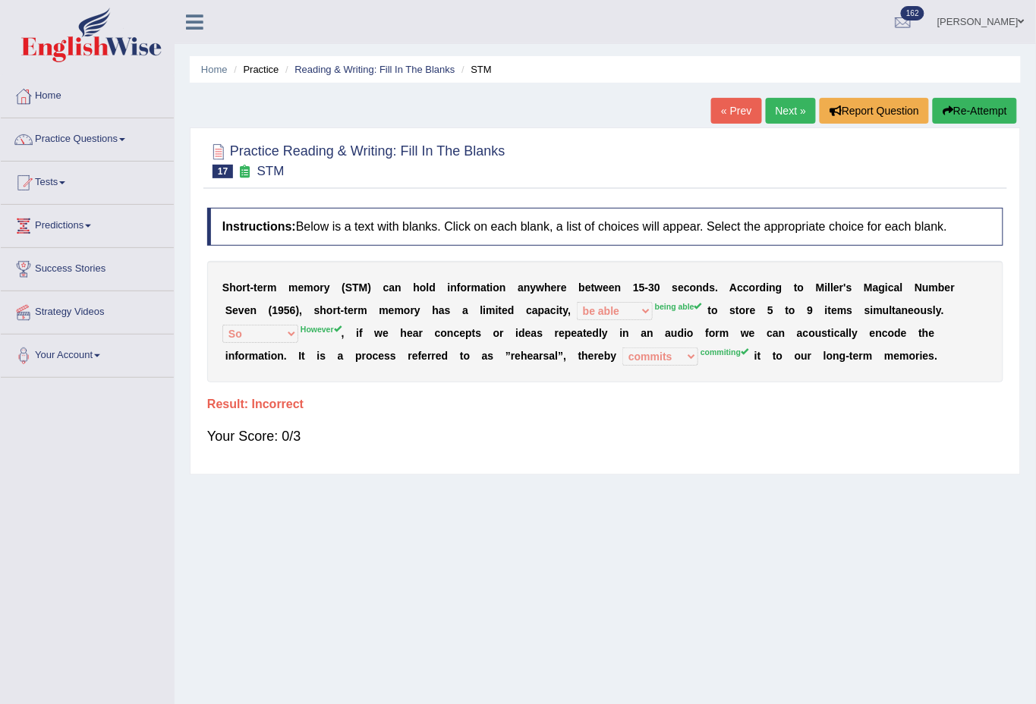
click at [961, 112] on button "Re-Attempt" at bounding box center [975, 111] width 84 height 26
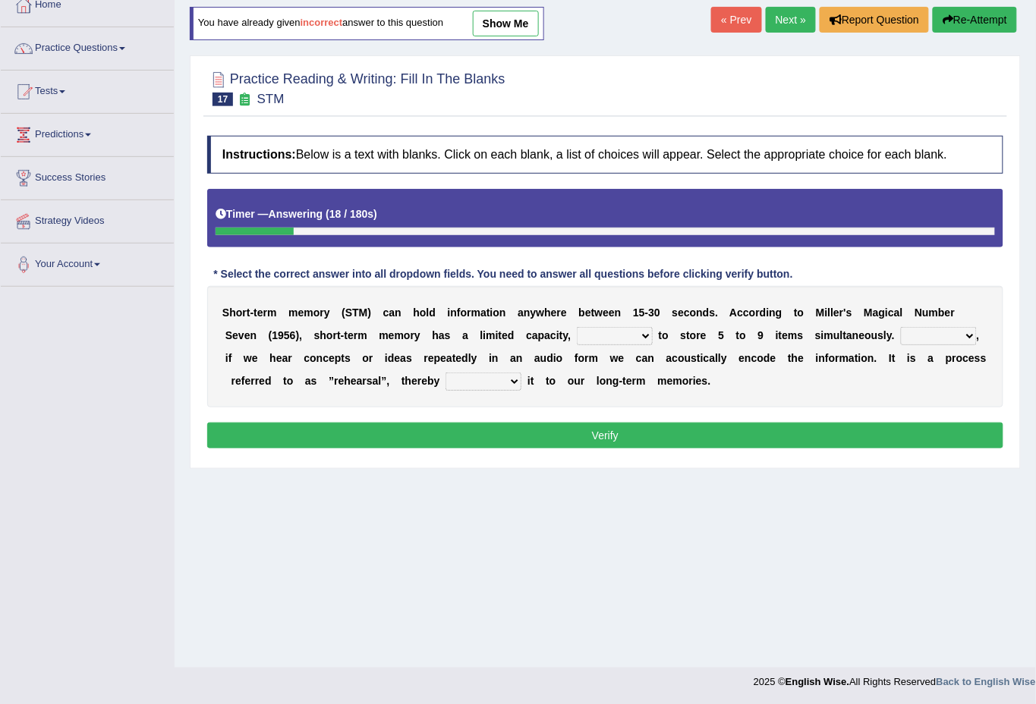
click at [642, 335] on select "being able is able be able unable" at bounding box center [615, 336] width 76 height 18
select select "being able"
click at [577, 327] on select "being able is able be able unable" at bounding box center [615, 336] width 76 height 18
click at [973, 334] on select "However So Moreover Therefore" at bounding box center [939, 336] width 76 height 18
click at [272, 487] on div "Home Practice Reading & Writing: Fill In The Blanks STM You have already given …" at bounding box center [605, 288] width 861 height 759
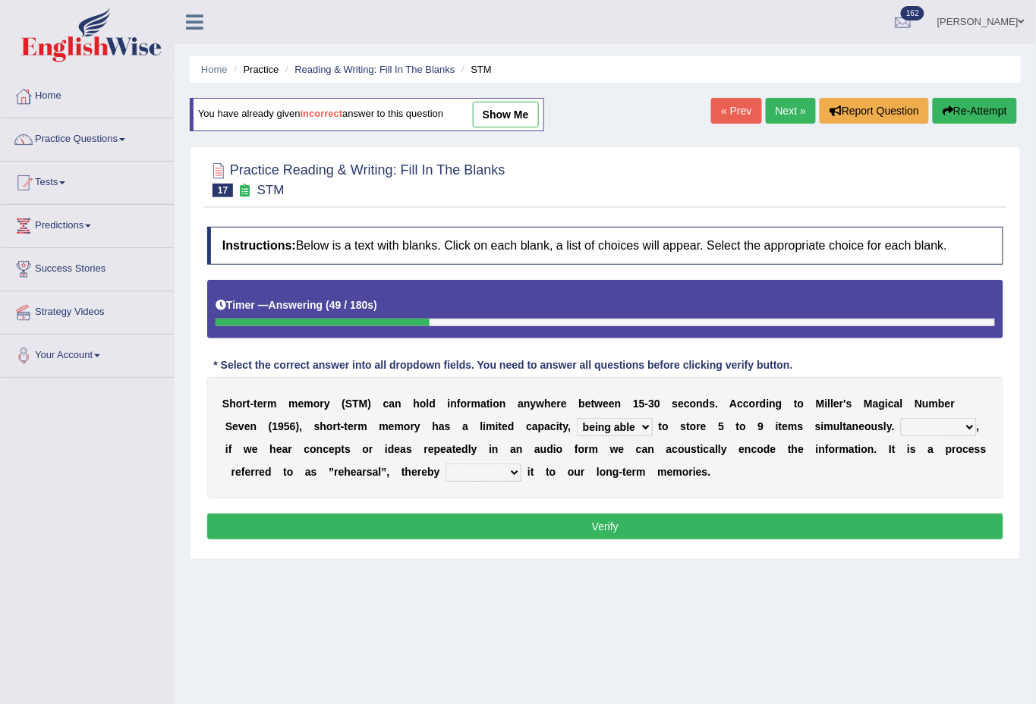
click at [954, 8] on link "[PERSON_NAME]" at bounding box center [981, 19] width 110 height 39
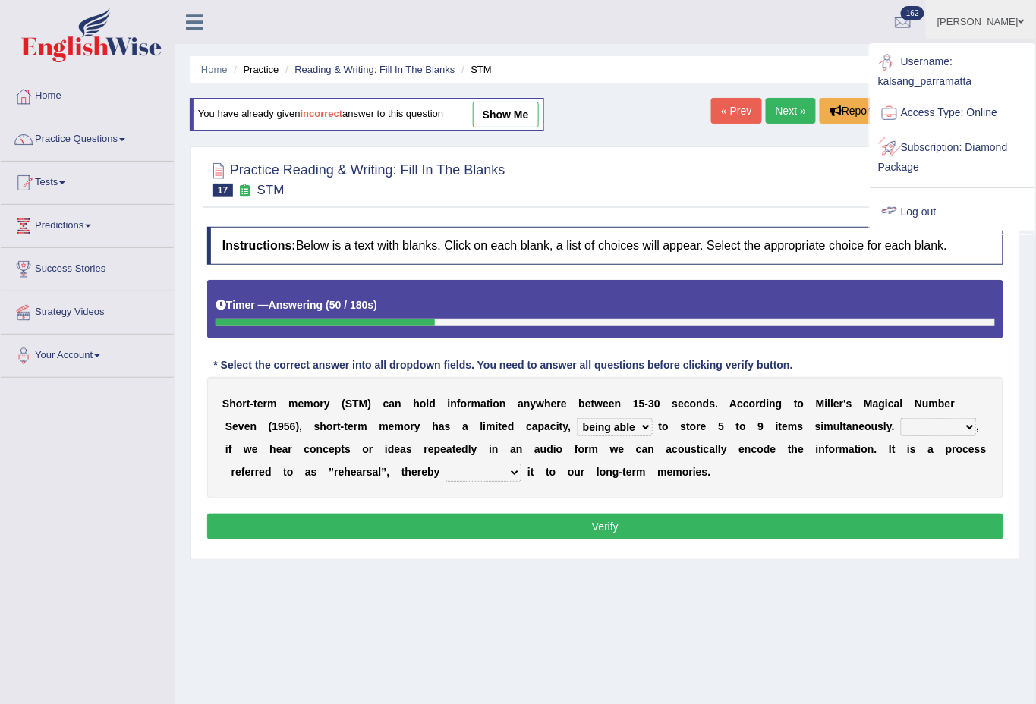
click at [910, 212] on link "Log out" at bounding box center [952, 212] width 164 height 35
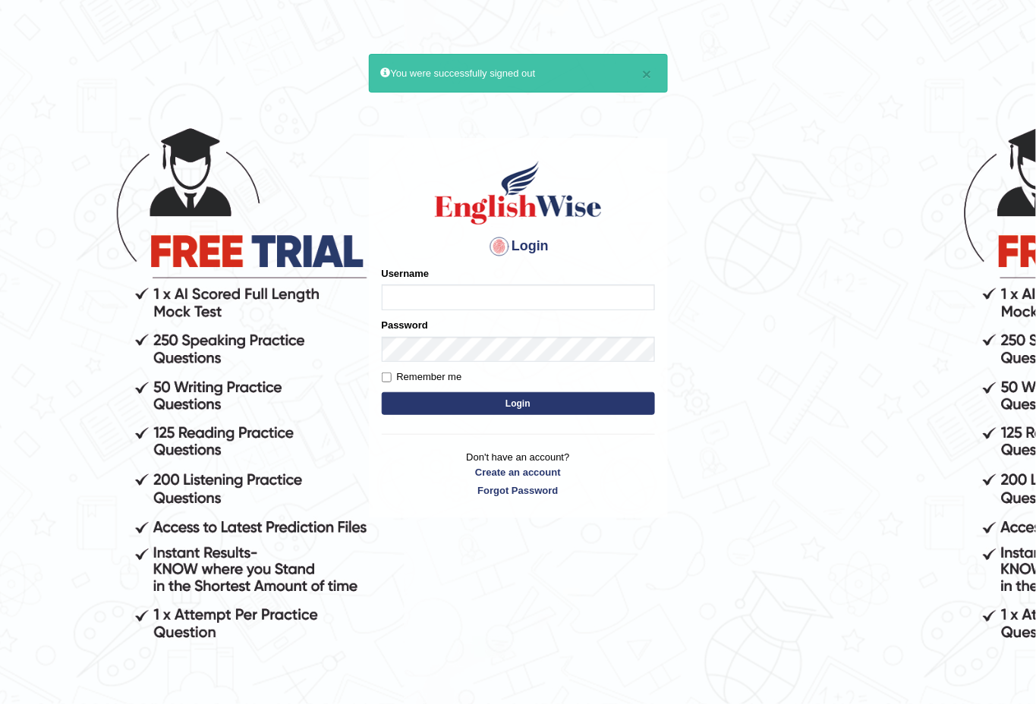
click at [382, 392] on button "Login" at bounding box center [518, 403] width 273 height 23
